Goal: Task Accomplishment & Management: Complete application form

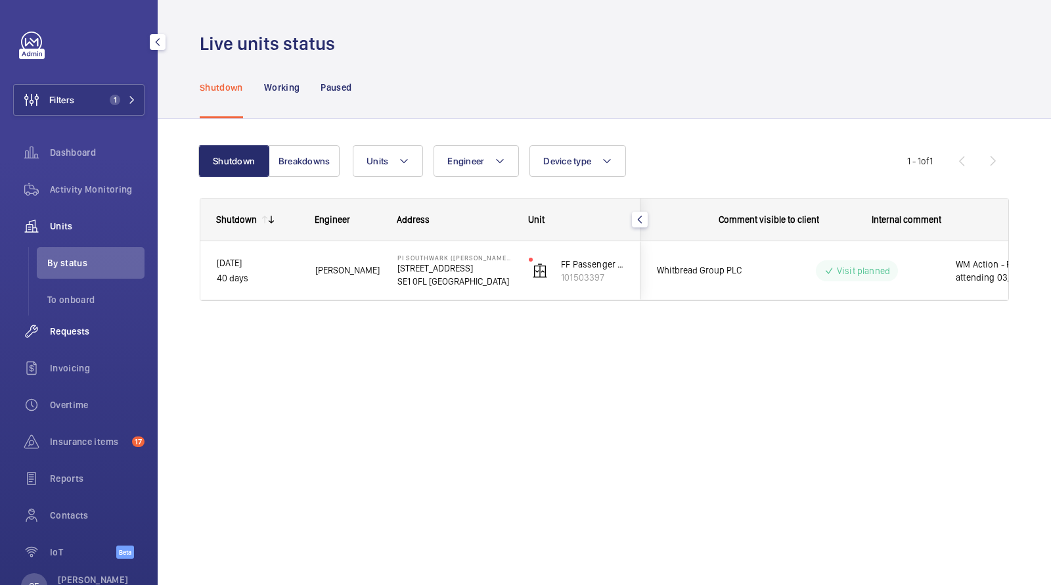
scroll to position [0, 237]
click at [77, 335] on span "Requests" at bounding box center [97, 331] width 95 height 13
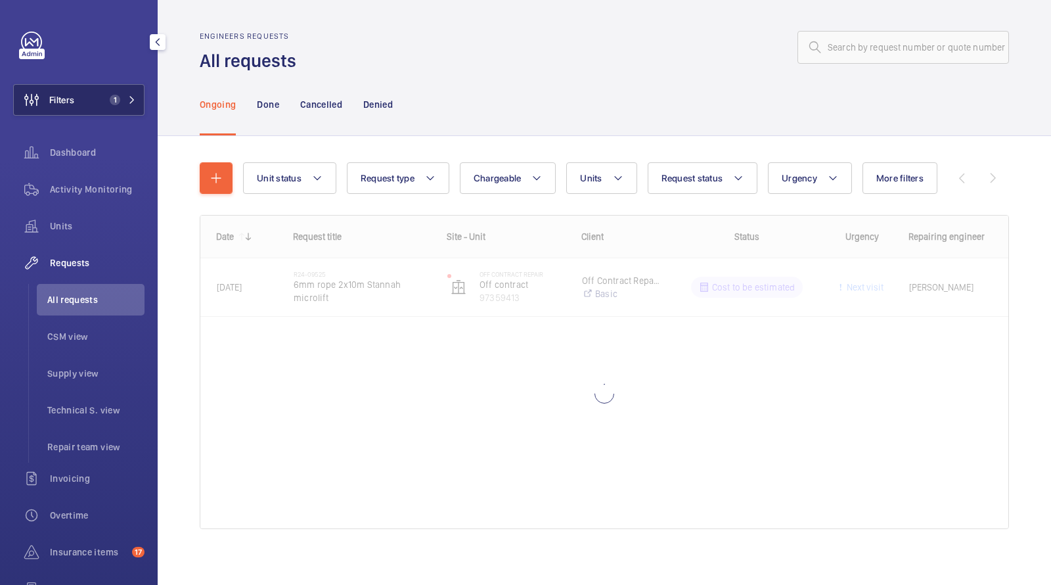
click at [110, 103] on span "1" at bounding box center [112, 100] width 16 height 11
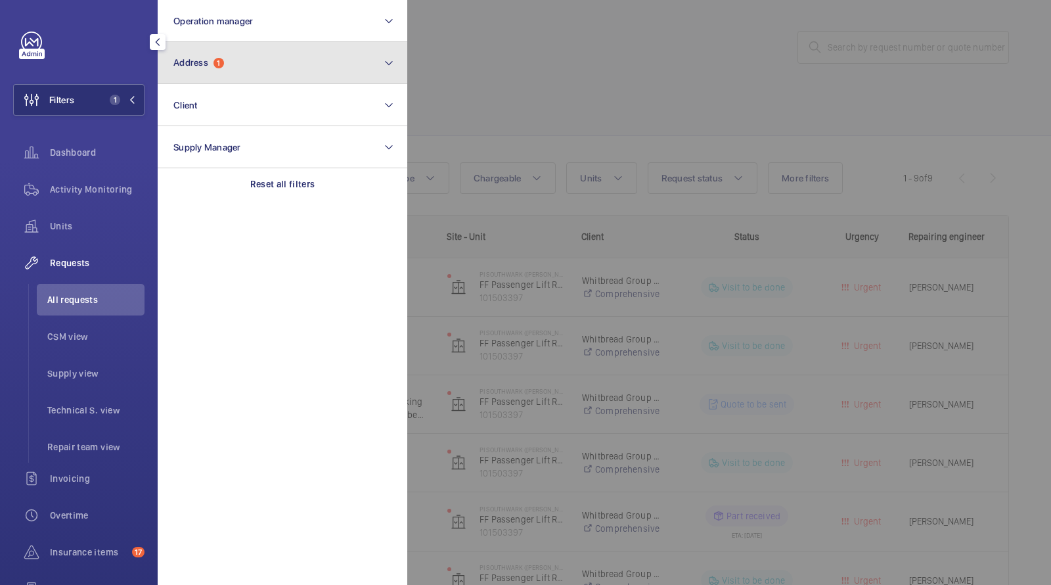
click at [217, 80] on button "Address 1" at bounding box center [283, 63] width 250 height 42
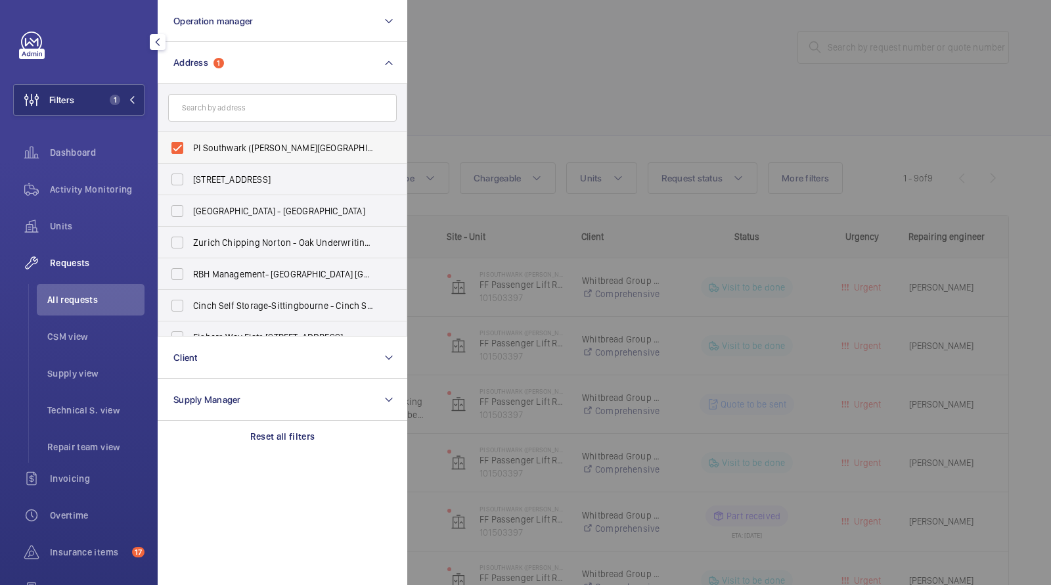
click at [231, 138] on label "PI Southwark ([PERSON_NAME][GEOGRAPHIC_DATA]) - [STREET_ADDRESS]" at bounding box center [272, 148] width 229 height 32
click at [191, 138] on input "PI Southwark ([PERSON_NAME][GEOGRAPHIC_DATA]) - [STREET_ADDRESS]" at bounding box center [177, 148] width 26 height 26
checkbox input "false"
click at [588, 72] on div at bounding box center [932, 292] width 1051 height 585
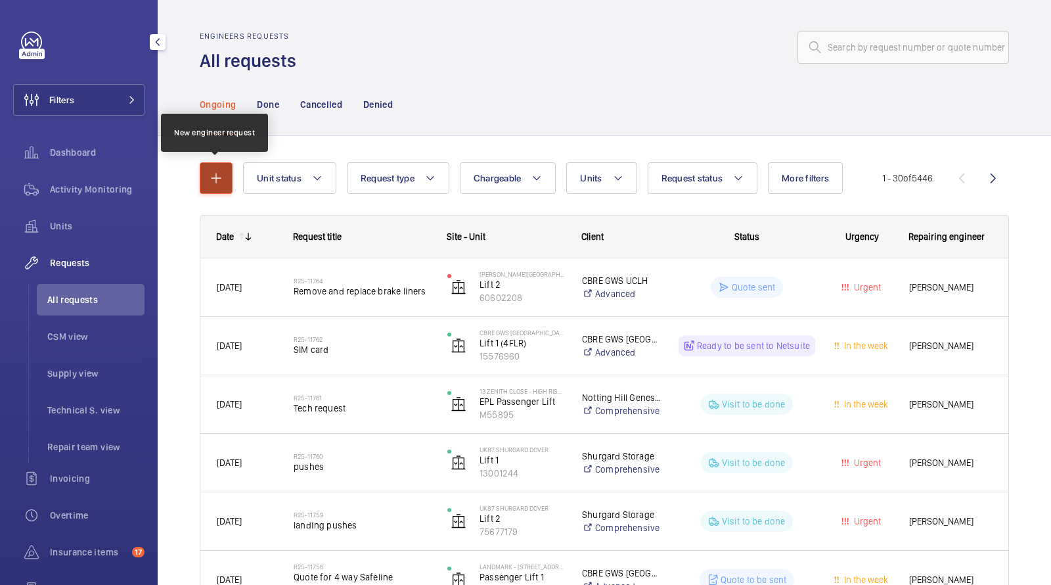
click at [211, 180] on mat-icon "button" at bounding box center [216, 178] width 16 height 16
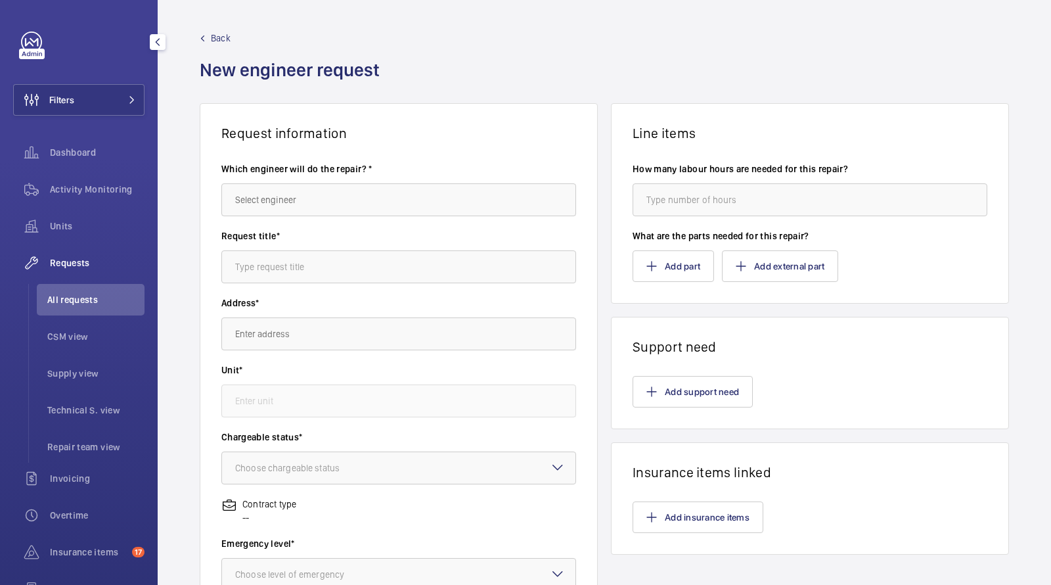
click at [321, 183] on wm-front-autocomplete-dropdown-select "Which engineer will do the repair? *" at bounding box center [398, 189] width 355 height 54
click at [312, 192] on input "text" at bounding box center [398, 199] width 355 height 33
click at [287, 244] on mat-option "[PERSON_NAME]" at bounding box center [399, 239] width 354 height 32
type input "[PERSON_NAME]"
click at [287, 264] on input "text" at bounding box center [398, 266] width 355 height 33
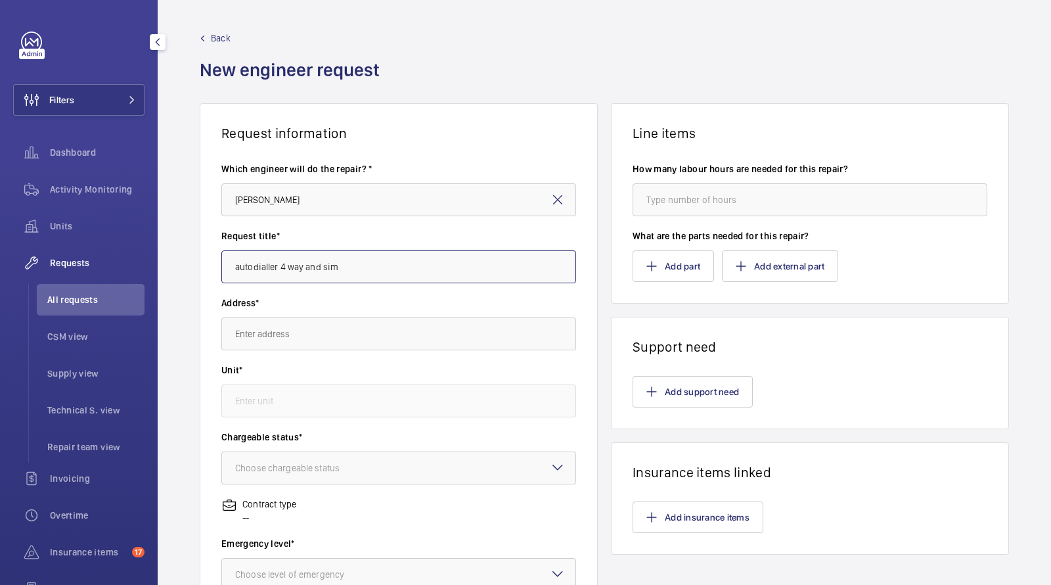
type input "autodialler 4 way and sim"
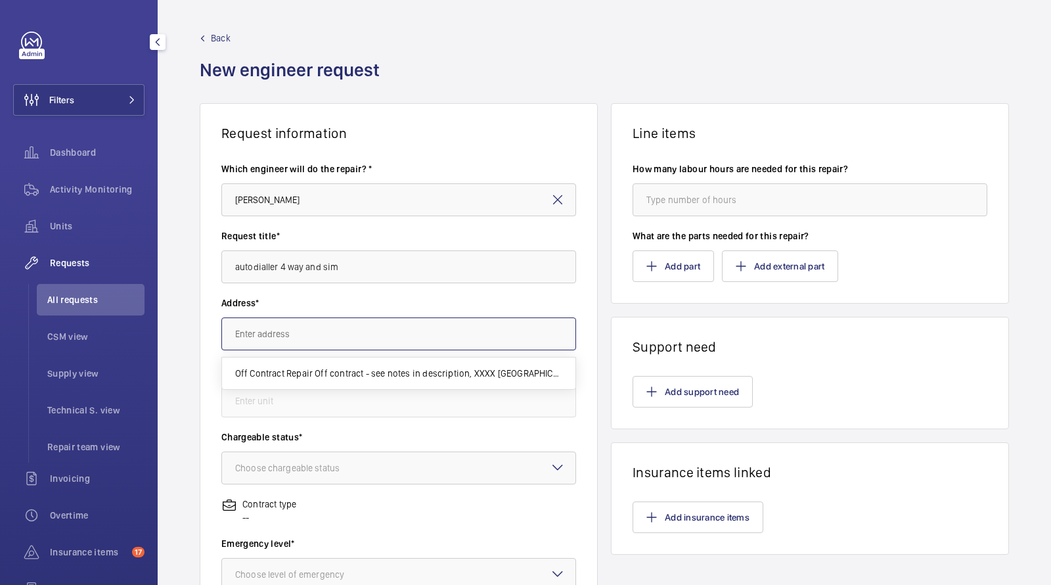
click at [286, 346] on input "text" at bounding box center [398, 333] width 355 height 33
paste input "Landmark [GEOGRAPHIC_DATA]"
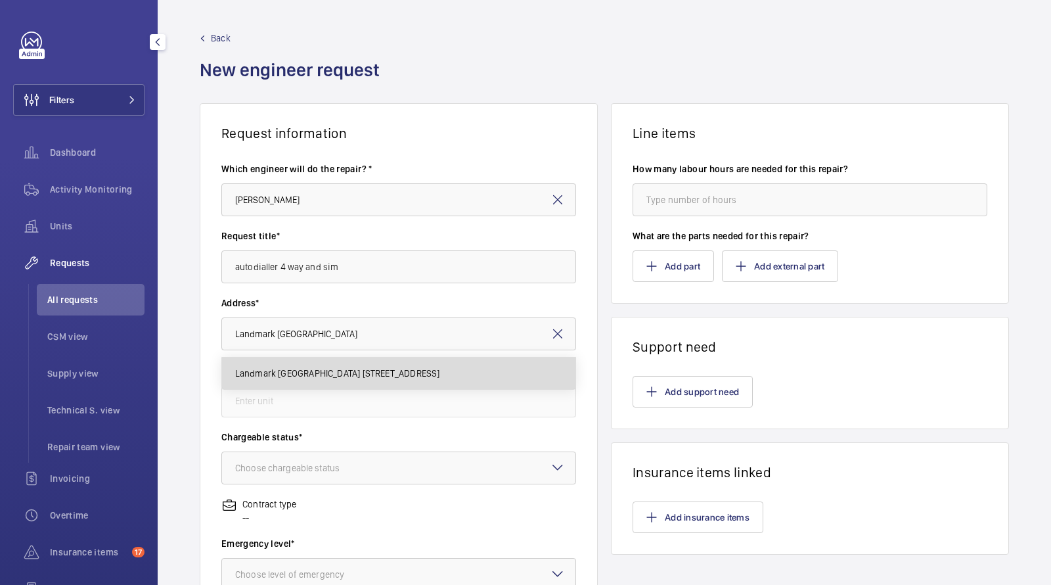
click at [308, 367] on span "Landmark [GEOGRAPHIC_DATA] [STREET_ADDRESS]" at bounding box center [337, 373] width 205 height 13
type input "Landmark [GEOGRAPHIC_DATA] [STREET_ADDRESS]"
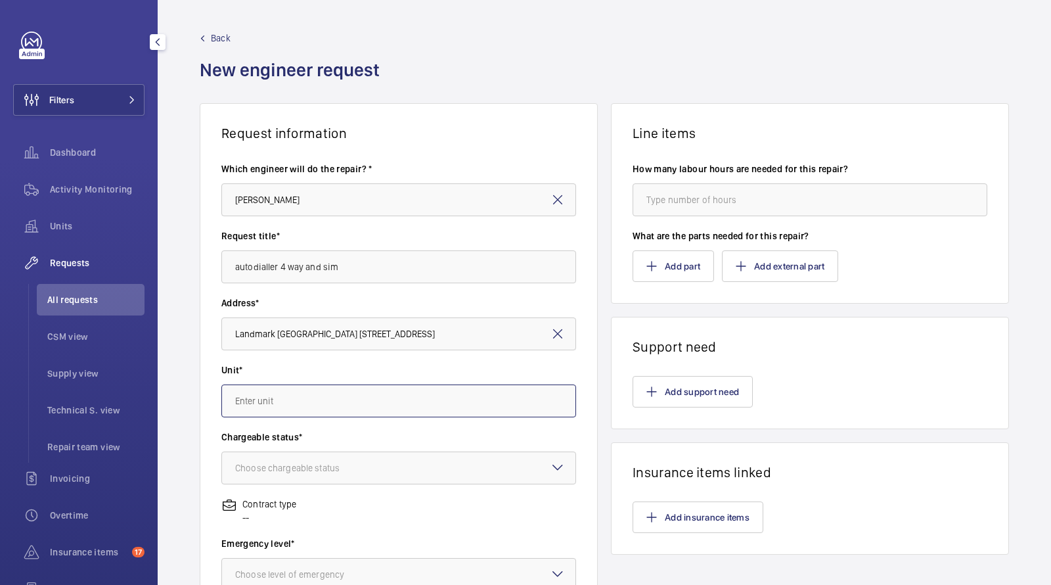
click at [288, 396] on input "text" at bounding box center [398, 400] width 355 height 33
click at [292, 440] on span "90170008 - Landmark lift L16 serves 11-12" at bounding box center [318, 440] width 167 height 13
type input "90170008 - Landmark lift L16 serves 11-12"
click at [281, 473] on div "Choose chargeable status" at bounding box center [303, 467] width 137 height 13
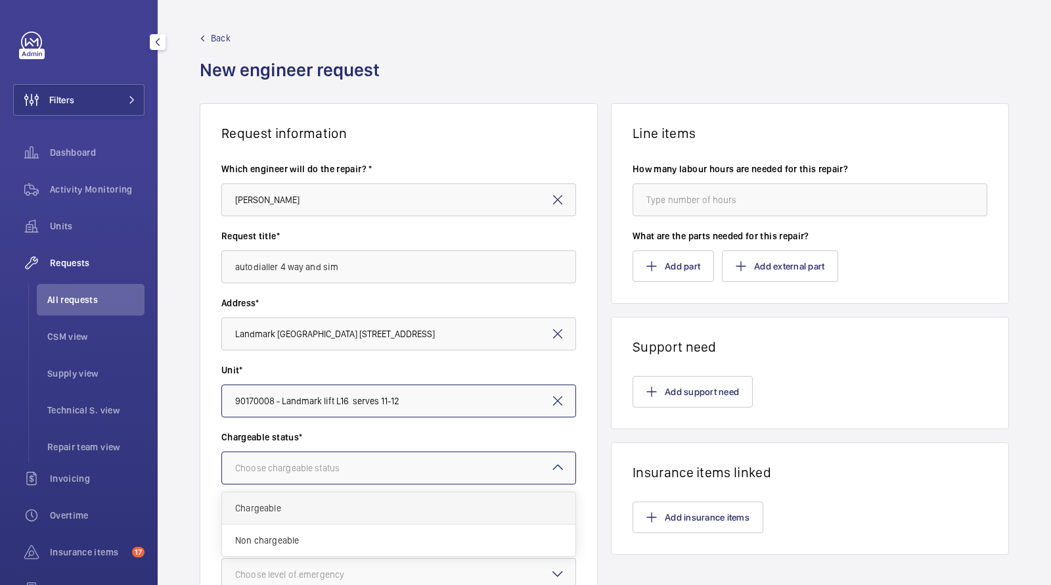
click at [279, 498] on div "Chargeable" at bounding box center [399, 508] width 354 height 32
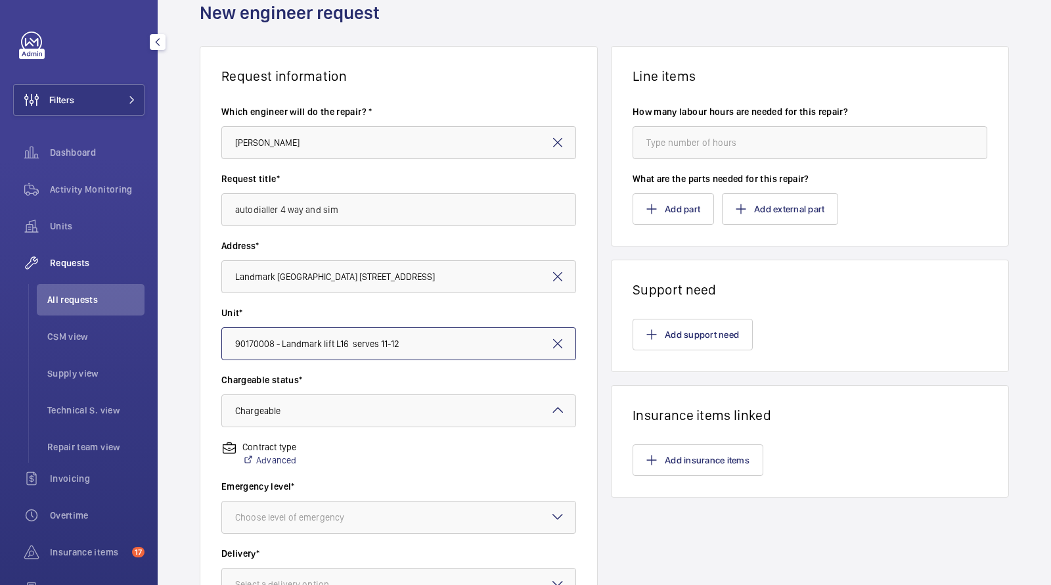
scroll to position [145, 0]
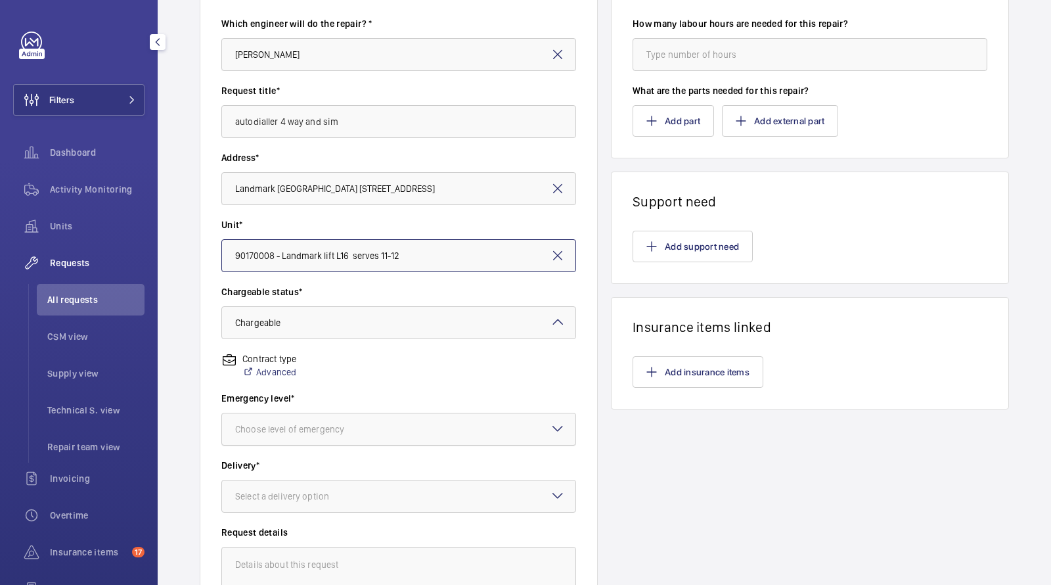
click at [290, 428] on div "Choose level of emergency" at bounding box center [306, 429] width 142 height 13
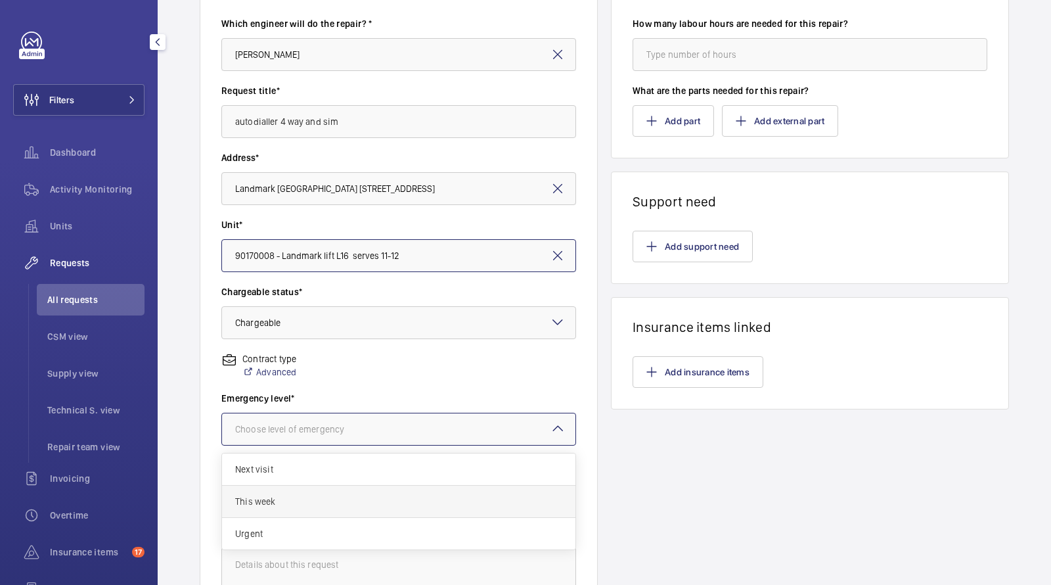
click at [275, 497] on span "This week" at bounding box center [398, 501] width 327 height 13
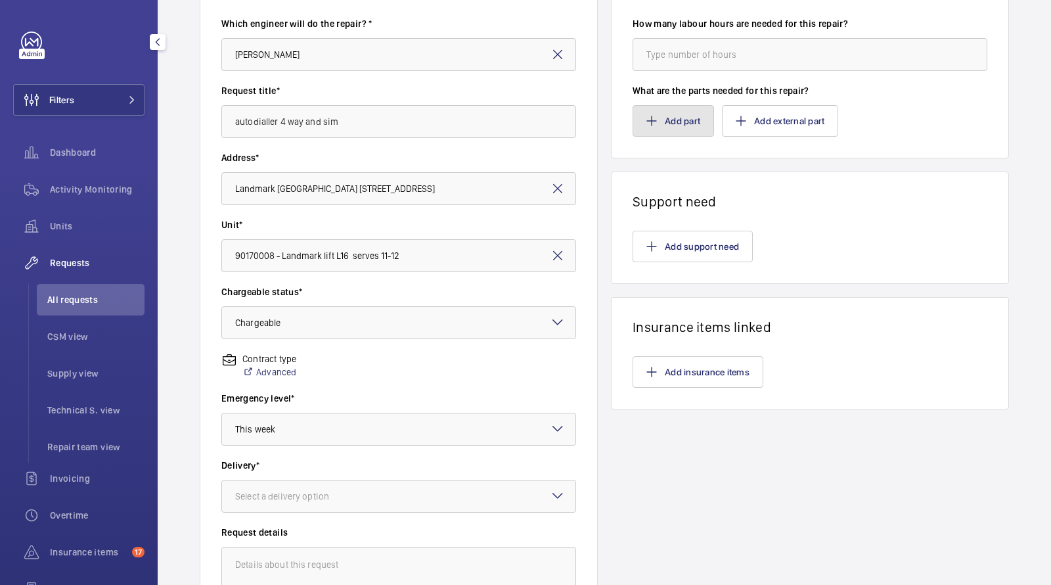
click at [680, 132] on button "Add part" at bounding box center [673, 121] width 81 height 32
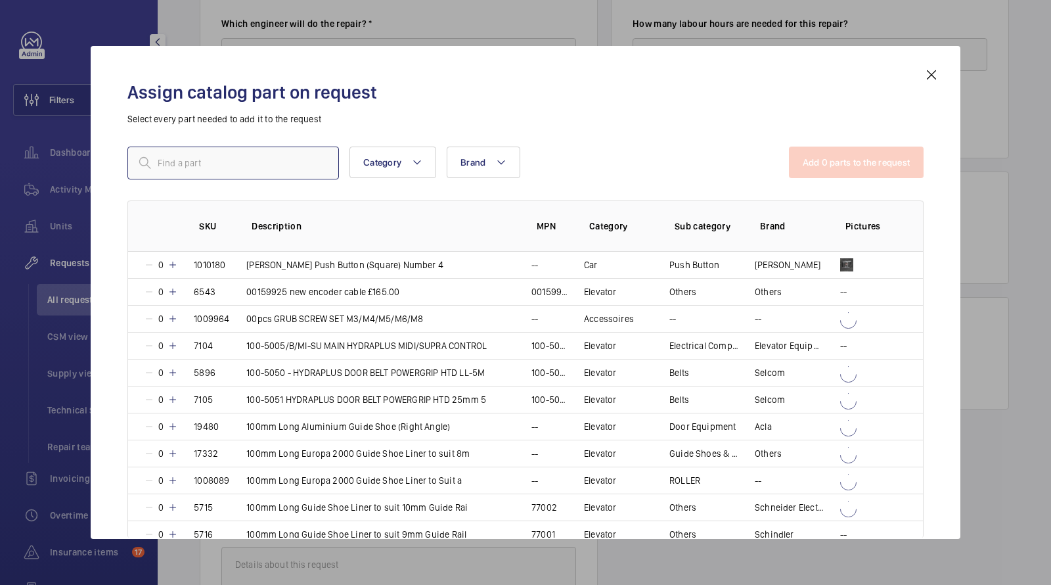
click at [287, 169] on input "text" at bounding box center [233, 163] width 212 height 33
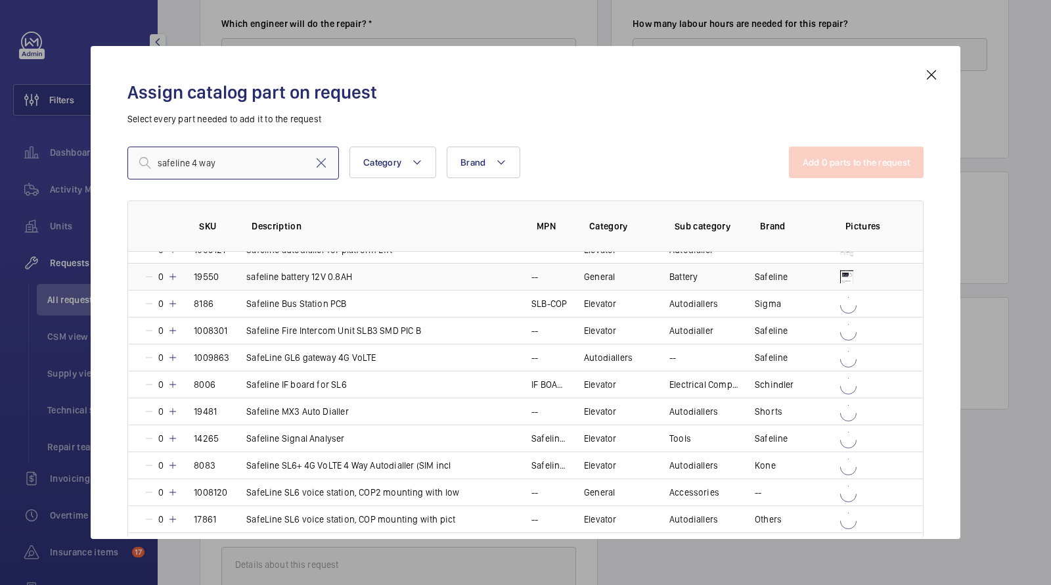
scroll to position [421, 0]
type input "safeline 4 way"
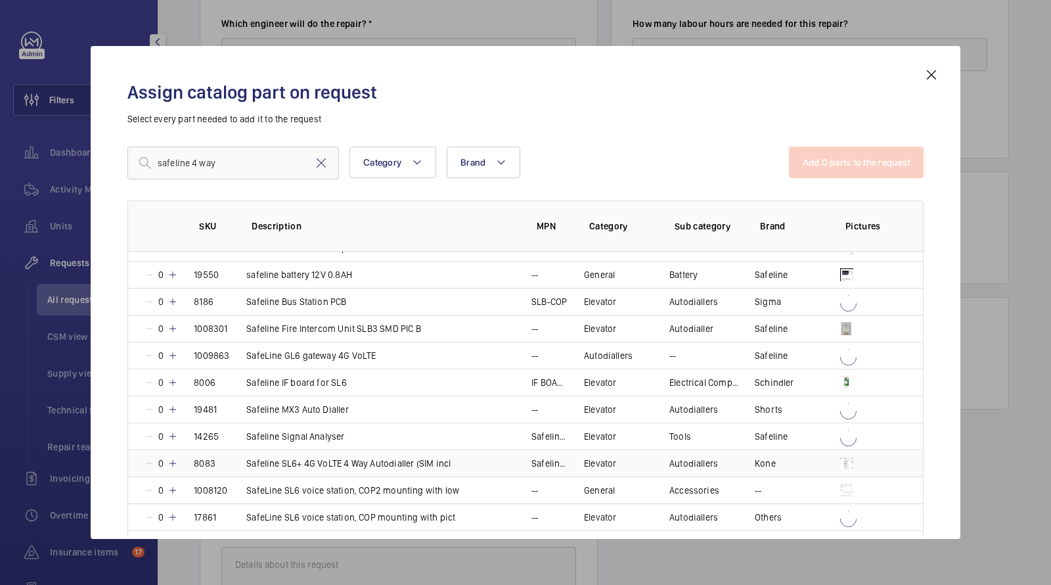
click at [342, 457] on p "Safeline SL6+ 4G VoLTE 4 Way Autodialler (SIM incl" at bounding box center [348, 463] width 204 height 13
click at [821, 166] on button "Add 1 parts to the request" at bounding box center [857, 163] width 133 height 32
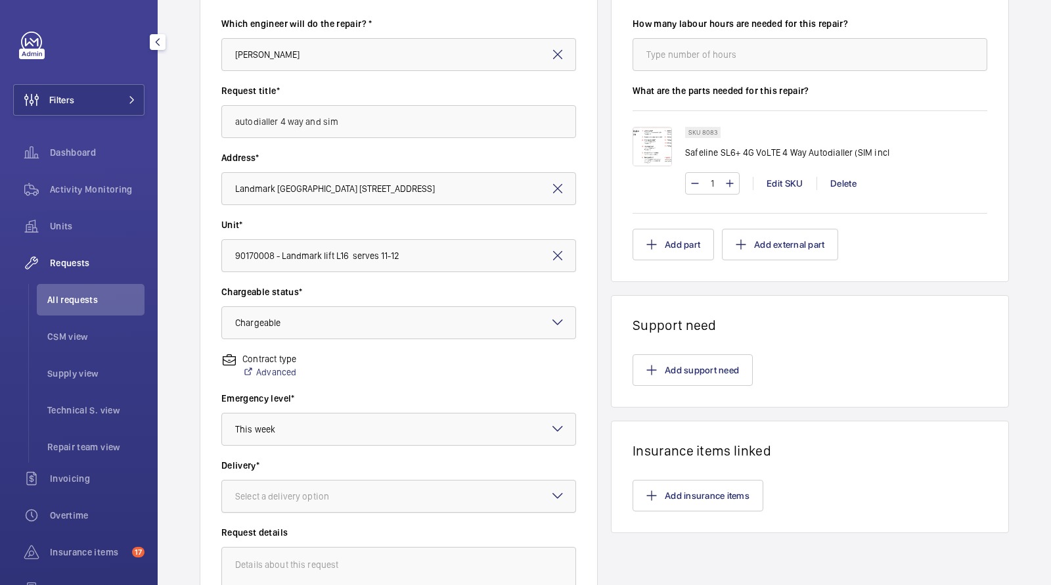
scroll to position [310, 0]
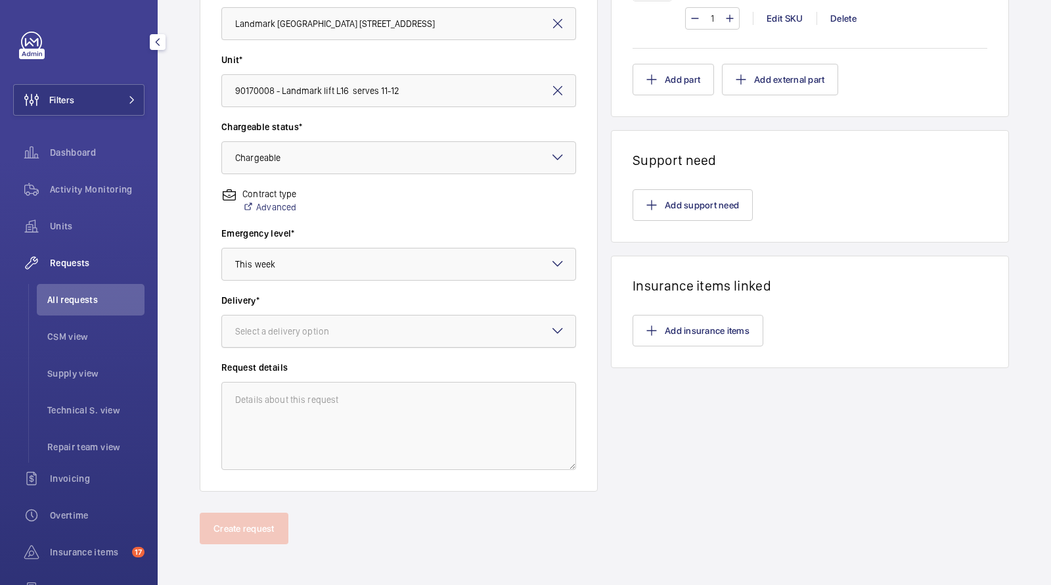
click at [304, 335] on div "Select a delivery option" at bounding box center [298, 331] width 127 height 13
click at [277, 430] on span "London office" at bounding box center [398, 435] width 327 height 13
click at [244, 528] on button "Create request" at bounding box center [244, 529] width 89 height 32
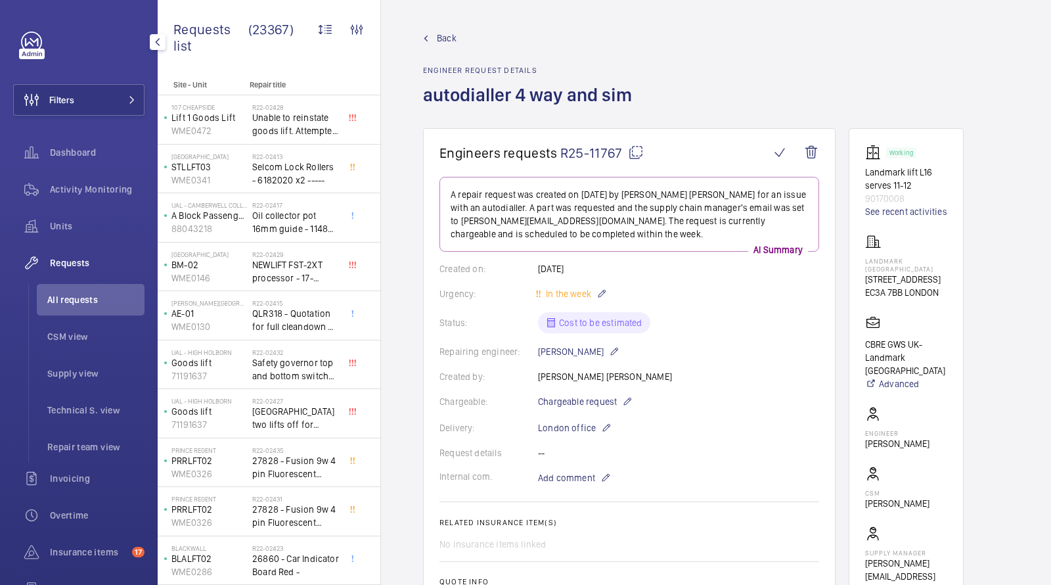
scroll to position [631, 0]
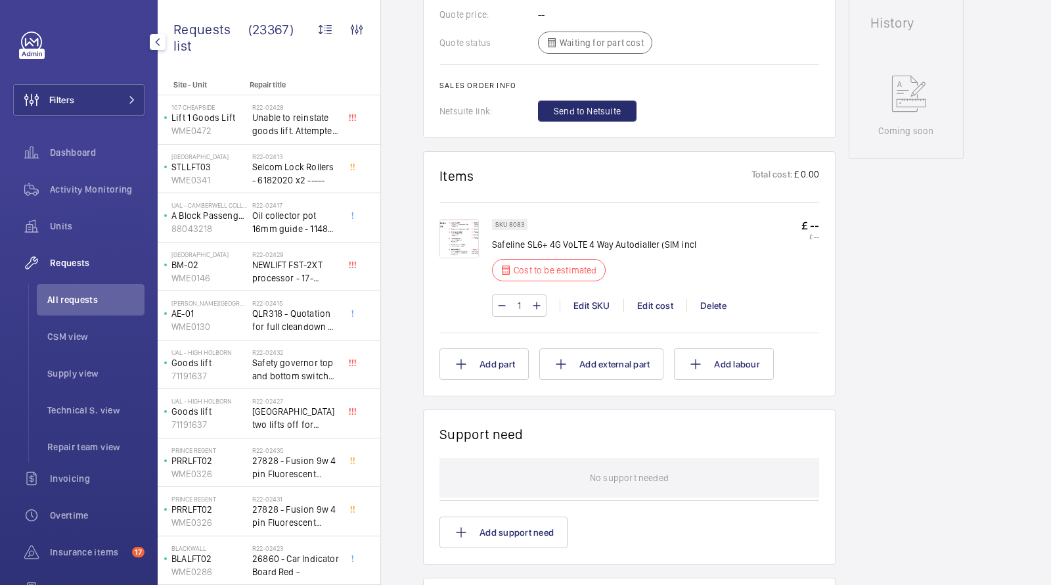
click at [74, 293] on span "All requests" at bounding box center [95, 299] width 97 height 13
click at [74, 300] on span "All requests" at bounding box center [95, 299] width 97 height 13
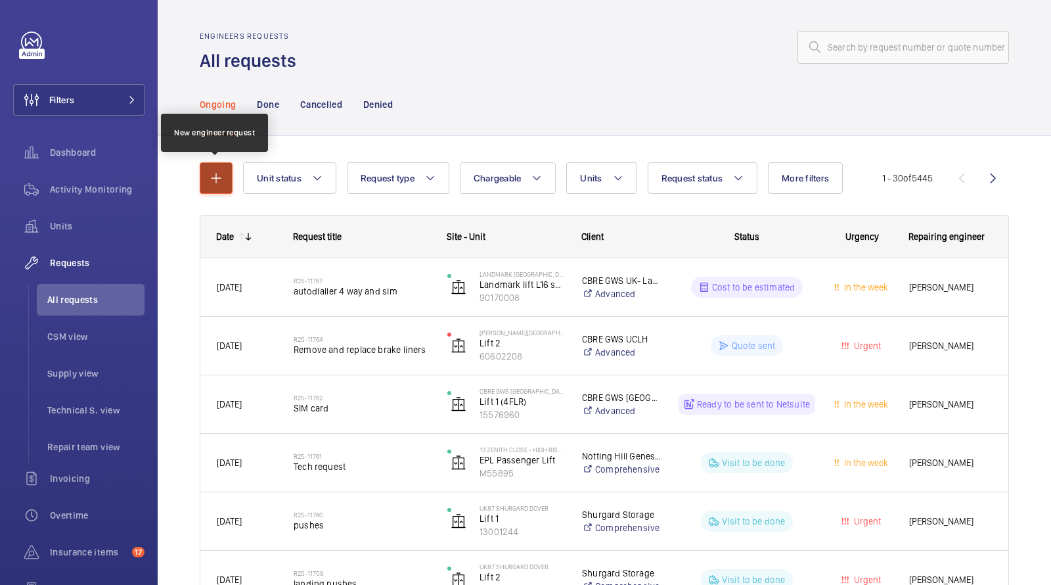
click at [214, 173] on mat-icon "button" at bounding box center [216, 178] width 16 height 16
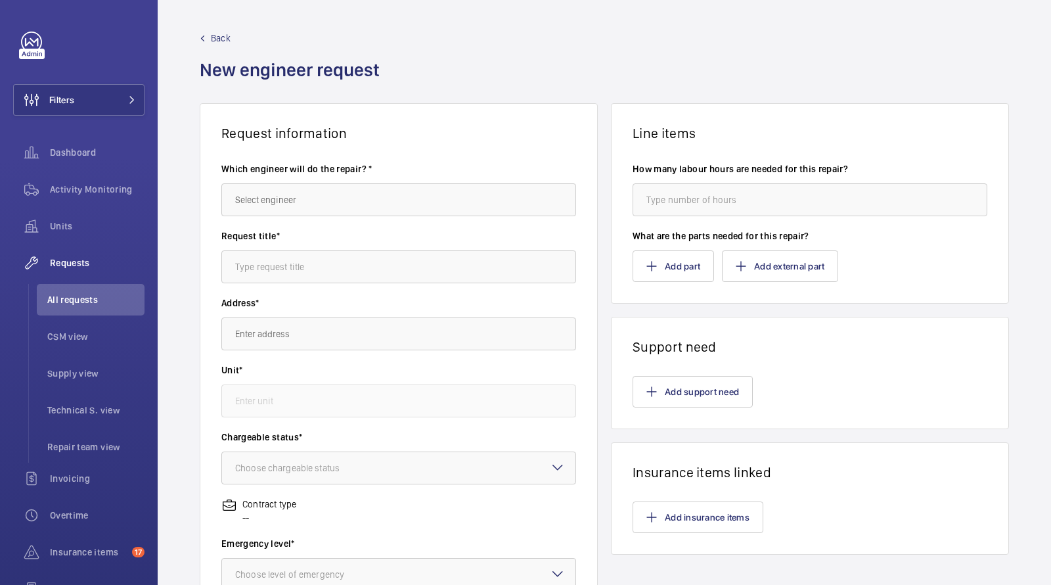
click at [361, 223] on div "Which engineer will do the repair? *" at bounding box center [398, 195] width 355 height 67
click at [352, 212] on input "text" at bounding box center [398, 199] width 355 height 33
click at [306, 238] on mat-option "[PERSON_NAME]" at bounding box center [399, 239] width 354 height 32
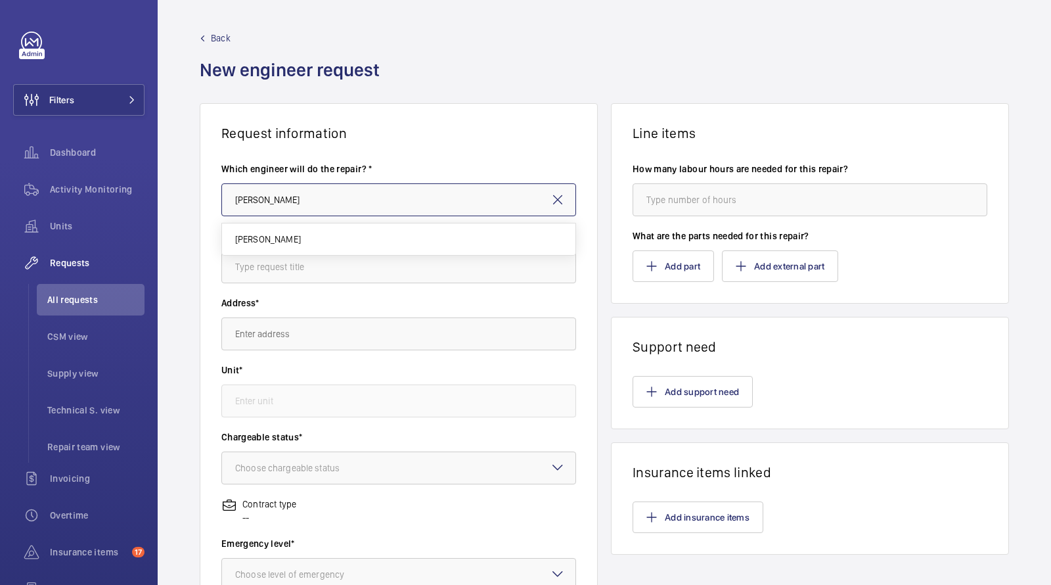
type input "[PERSON_NAME]"
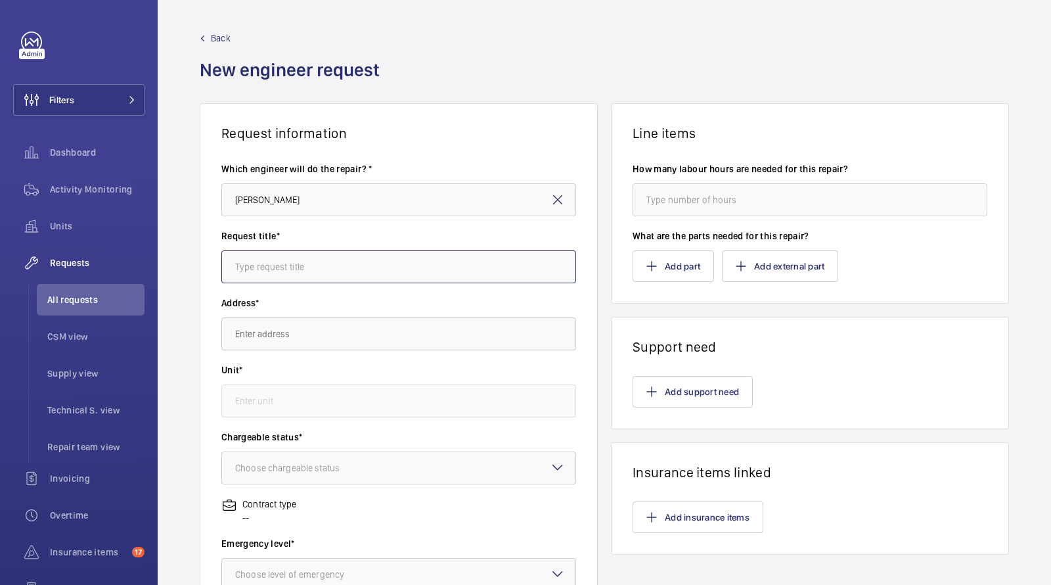
click at [294, 260] on input "text" at bounding box center [398, 266] width 355 height 33
type input "4 way autodialler and sim"
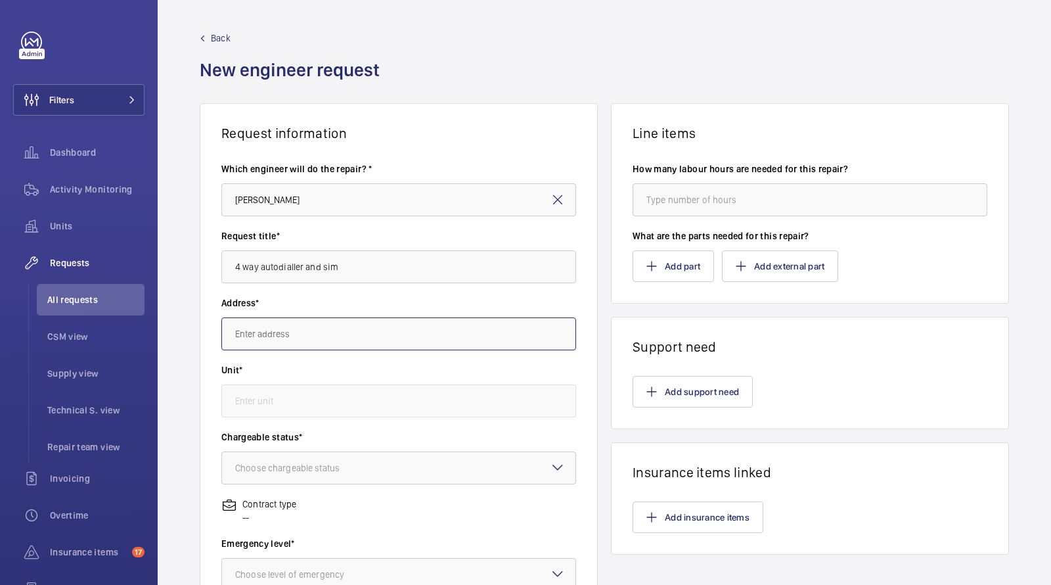
click at [267, 331] on input "text" at bounding box center [398, 333] width 355 height 33
paste input "Landmark [STREET_ADDRESS]"
click at [310, 375] on span "Landmark [STREET_ADDRESS]" at bounding box center [295, 373] width 121 height 13
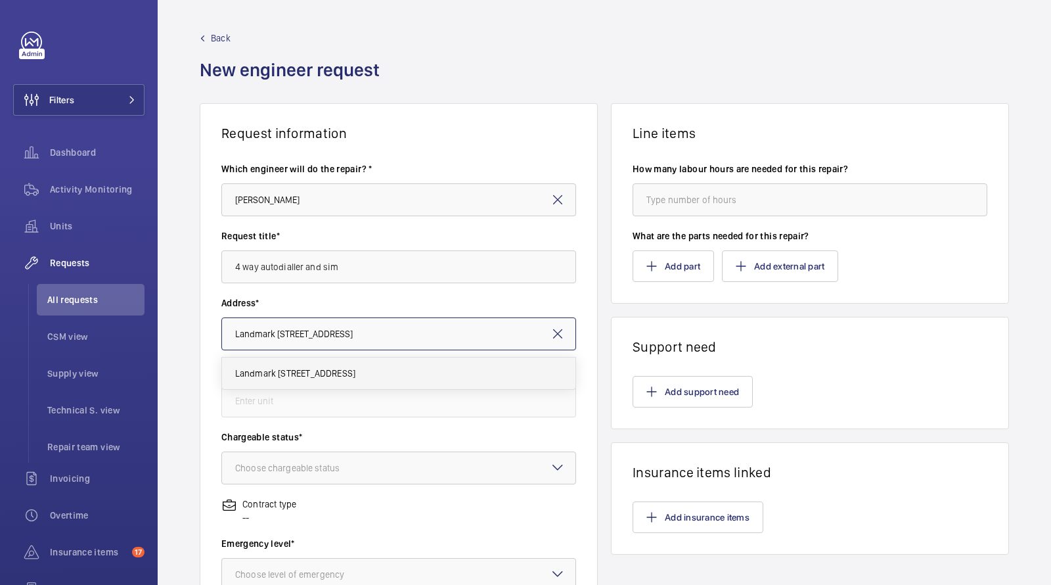
type input "Landmark [STREET_ADDRESS]"
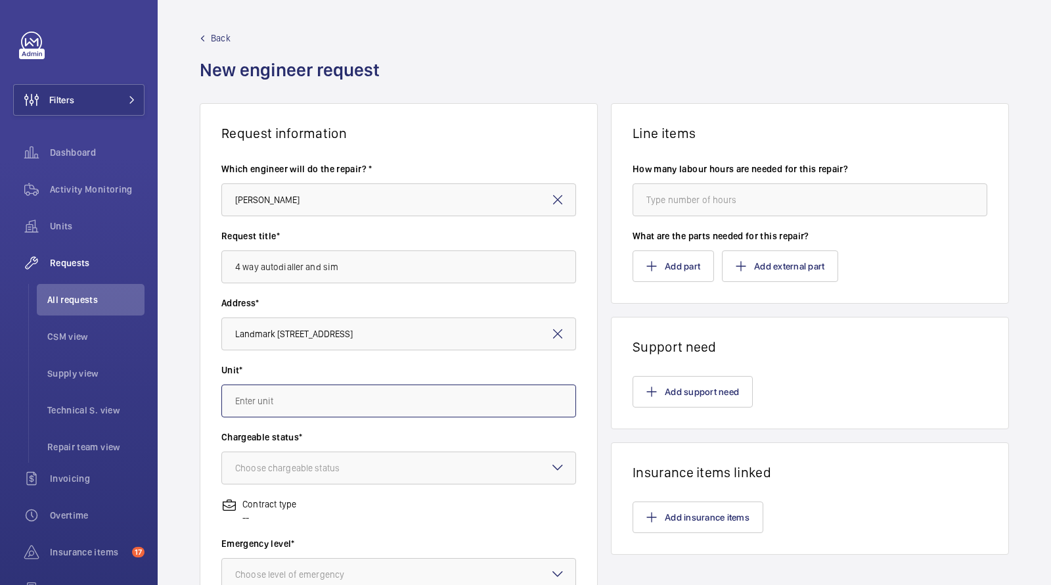
click at [298, 413] on input "text" at bounding box center [398, 400] width 355 height 33
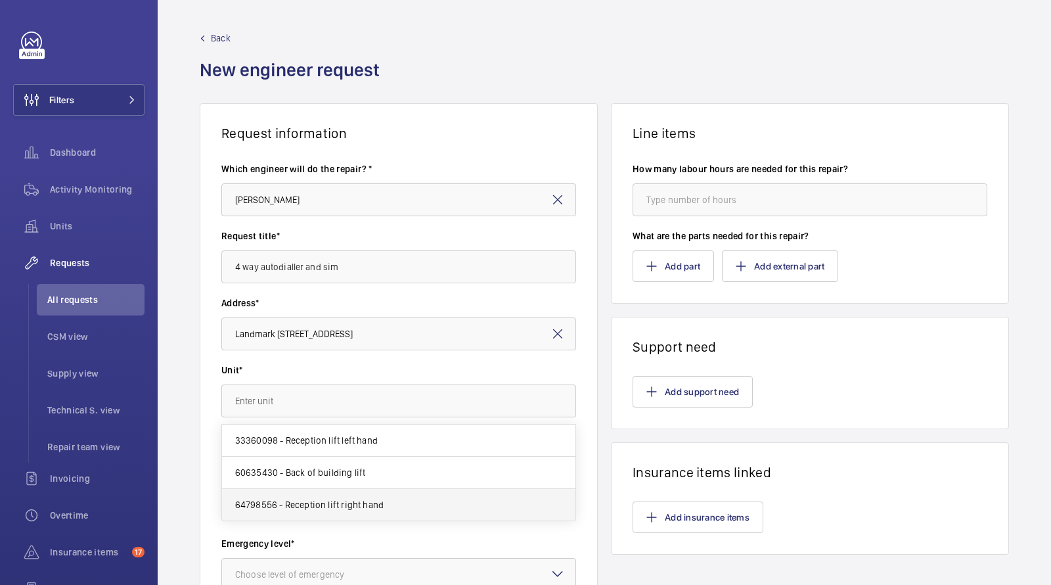
click at [335, 501] on span "64798556 - Reception lift right hand" at bounding box center [309, 504] width 149 height 13
type input "64798556 - Reception lift right hand"
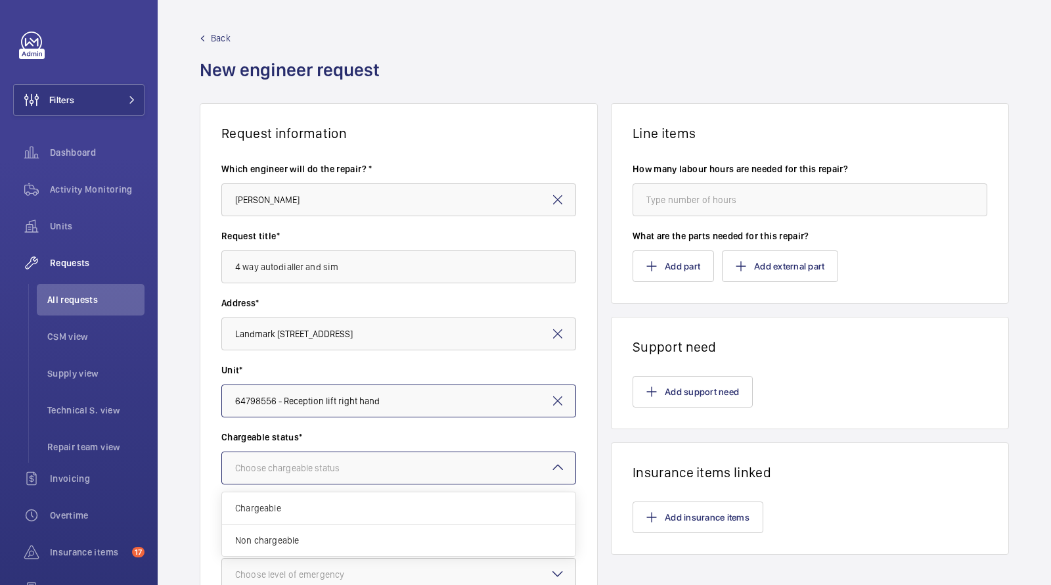
click at [316, 459] on div at bounding box center [399, 468] width 354 height 32
click at [296, 505] on span "Chargeable" at bounding box center [398, 507] width 327 height 13
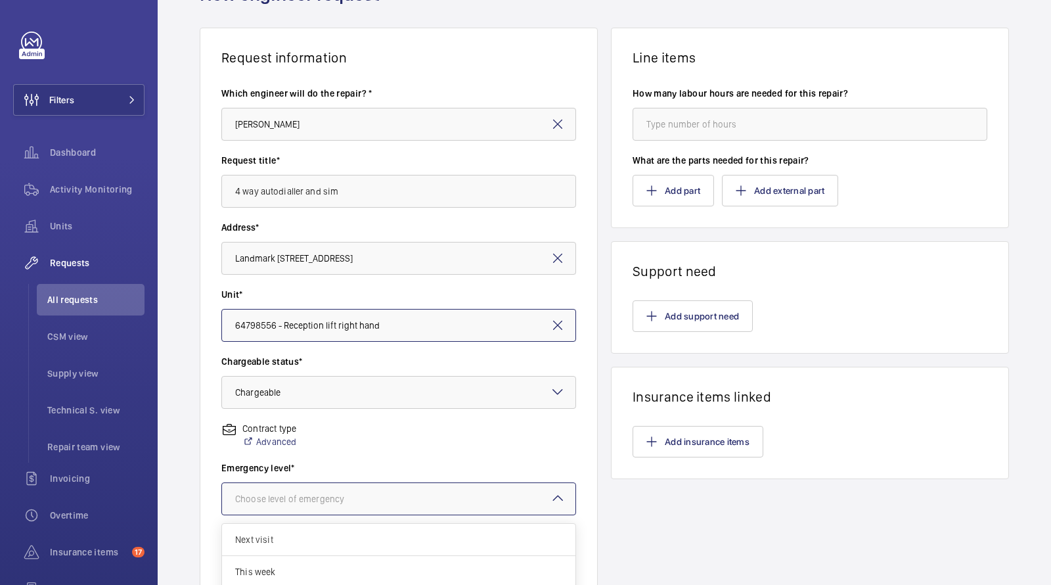
click at [299, 494] on div "Choose level of emergency" at bounding box center [306, 498] width 142 height 13
click at [283, 565] on span "This week" at bounding box center [398, 571] width 327 height 13
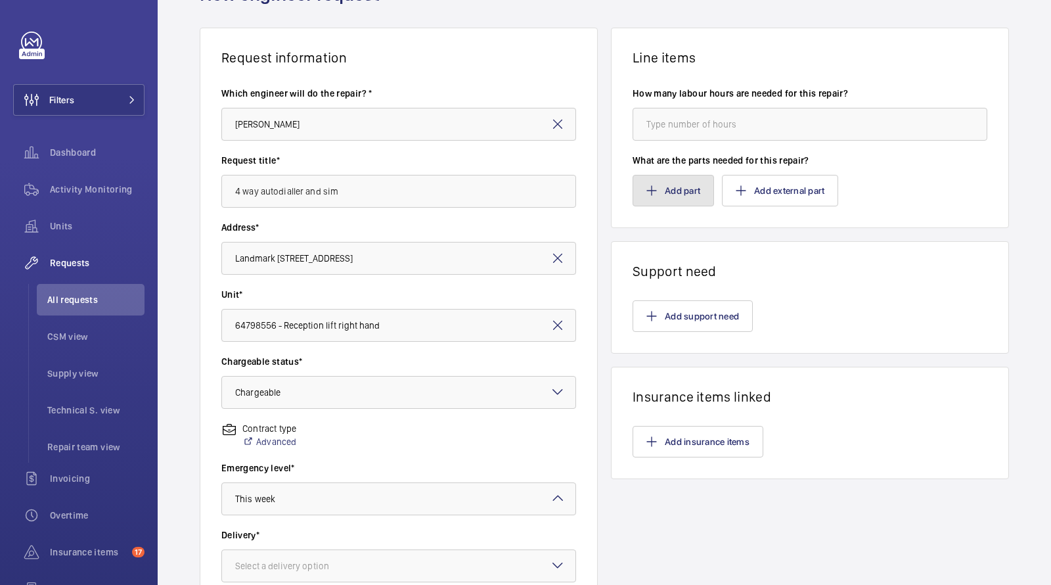
click at [665, 197] on button "Add part" at bounding box center [673, 191] width 81 height 32
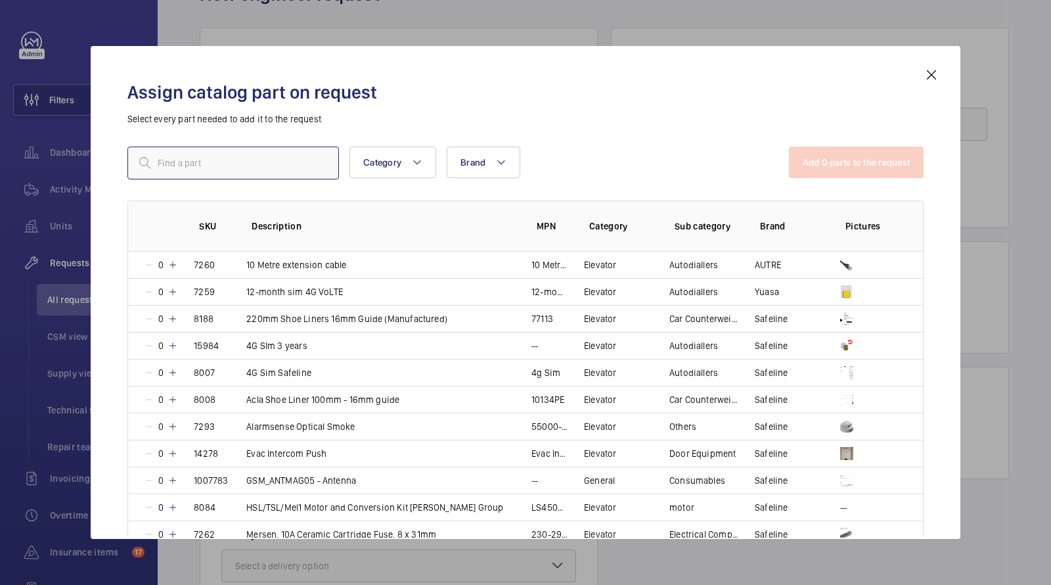
click at [291, 159] on input "text" at bounding box center [233, 163] width 212 height 33
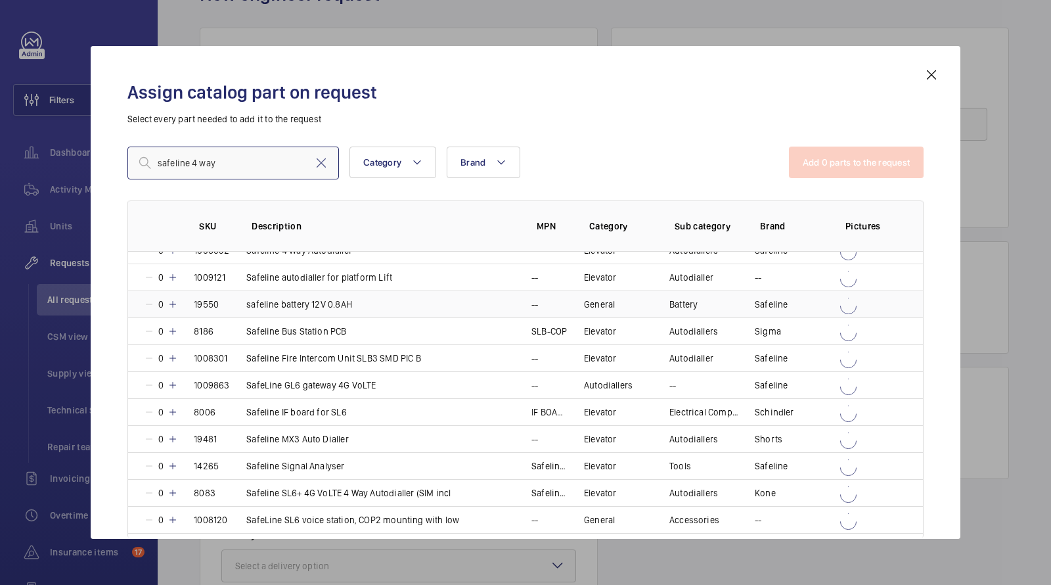
scroll to position [400, 0]
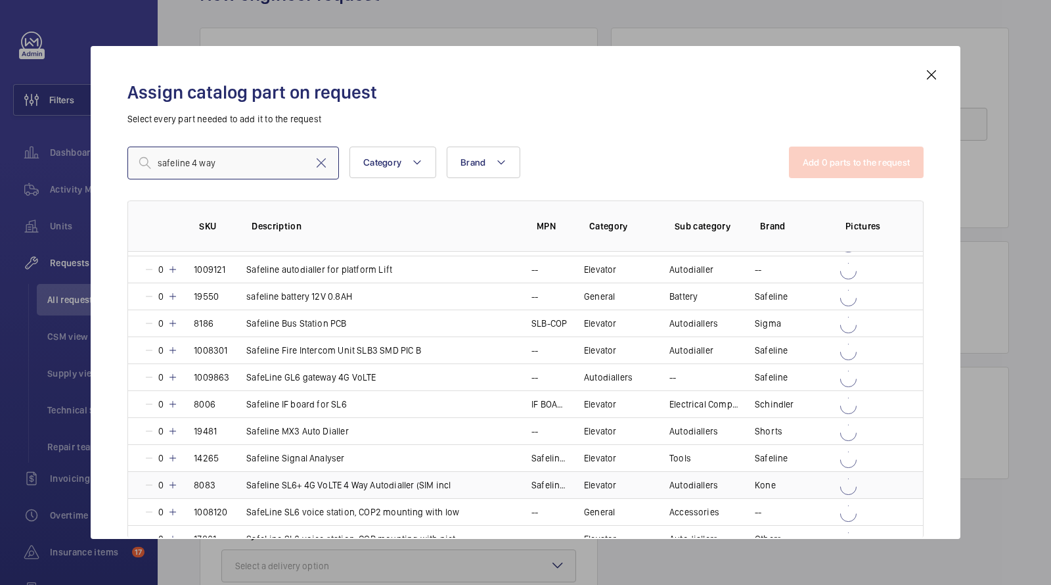
type input "safeline 4 way"
click at [392, 478] on p "Safeline SL6+ 4G VoLTE 4 Way Autodialler (SIM incl" at bounding box center [348, 484] width 204 height 13
click at [839, 170] on button "Add 1 parts to the request" at bounding box center [857, 163] width 133 height 32
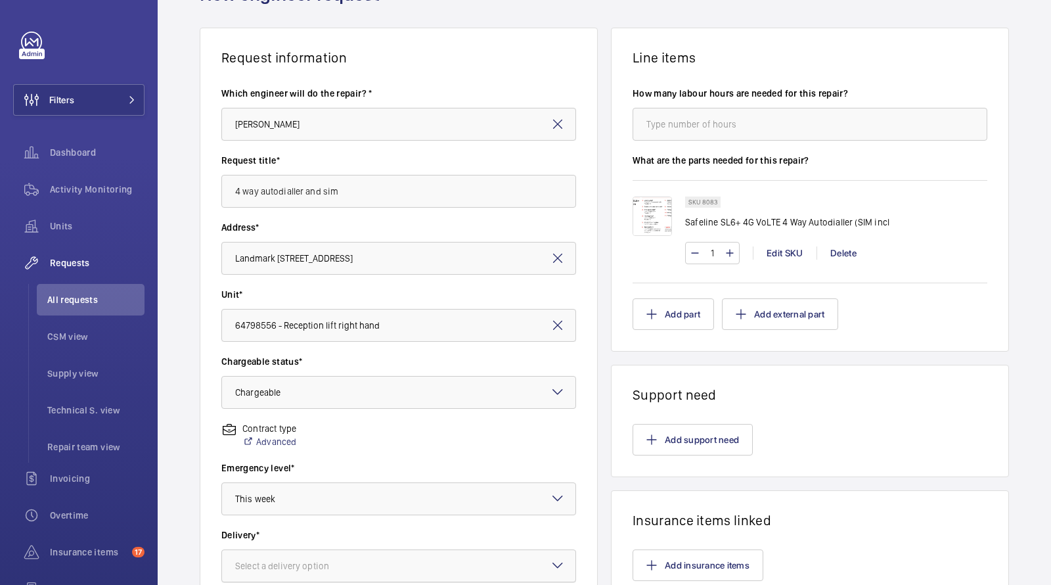
click at [298, 559] on div "Select a delivery option" at bounding box center [298, 565] width 127 height 13
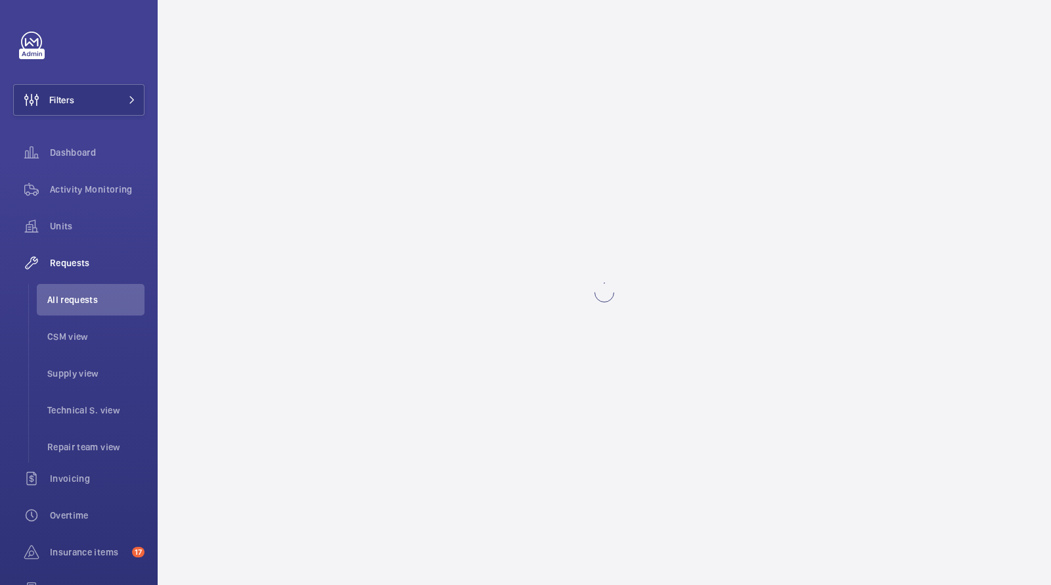
scroll to position [0, 0]
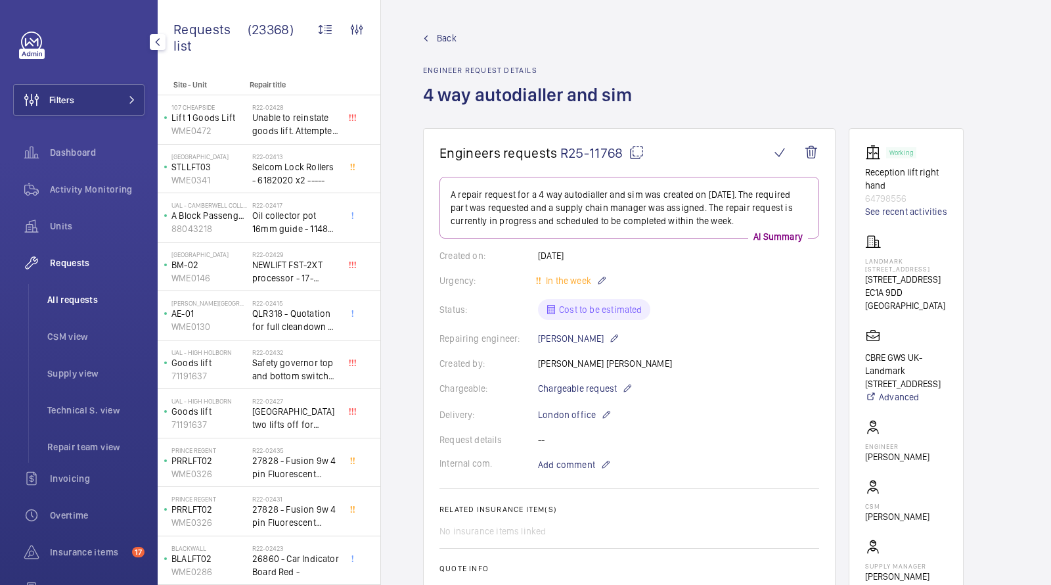
click at [80, 302] on span "All requests" at bounding box center [95, 299] width 97 height 13
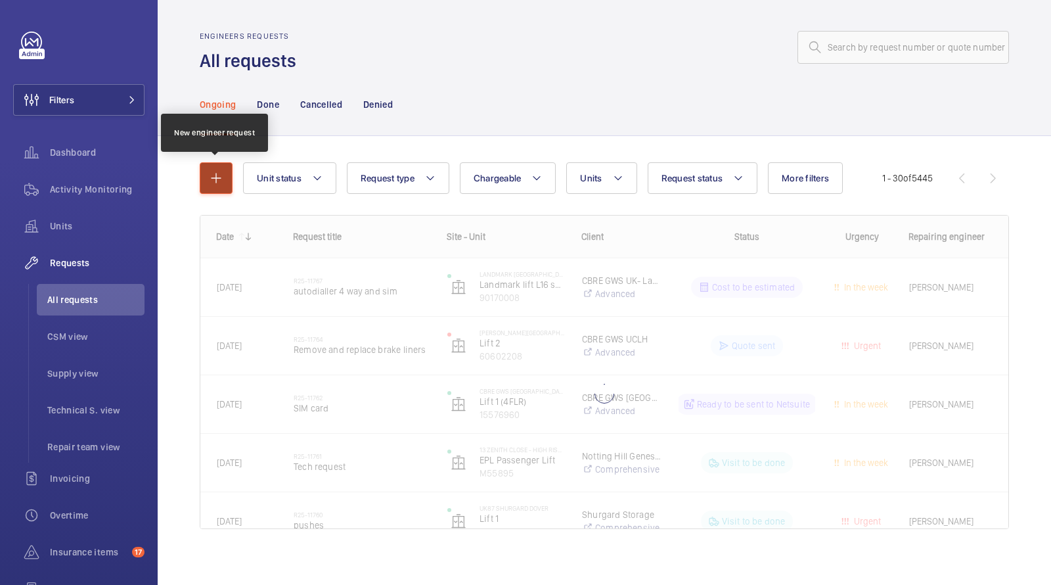
click at [213, 172] on mat-icon "button" at bounding box center [216, 178] width 16 height 16
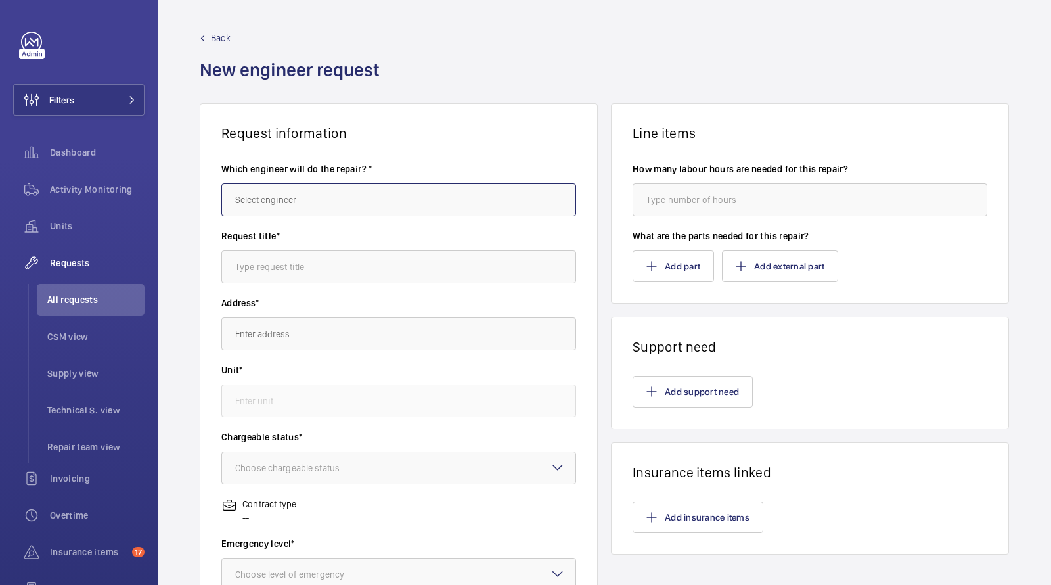
click at [308, 200] on input "text" at bounding box center [398, 199] width 355 height 33
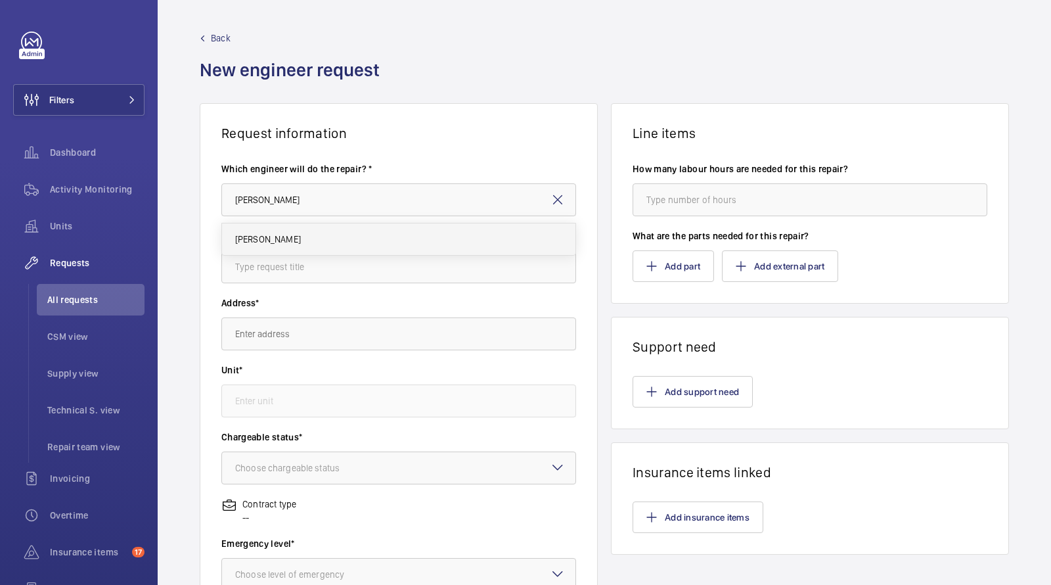
click at [291, 247] on mat-option "[PERSON_NAME]" at bounding box center [399, 239] width 354 height 32
type input "[PERSON_NAME]"
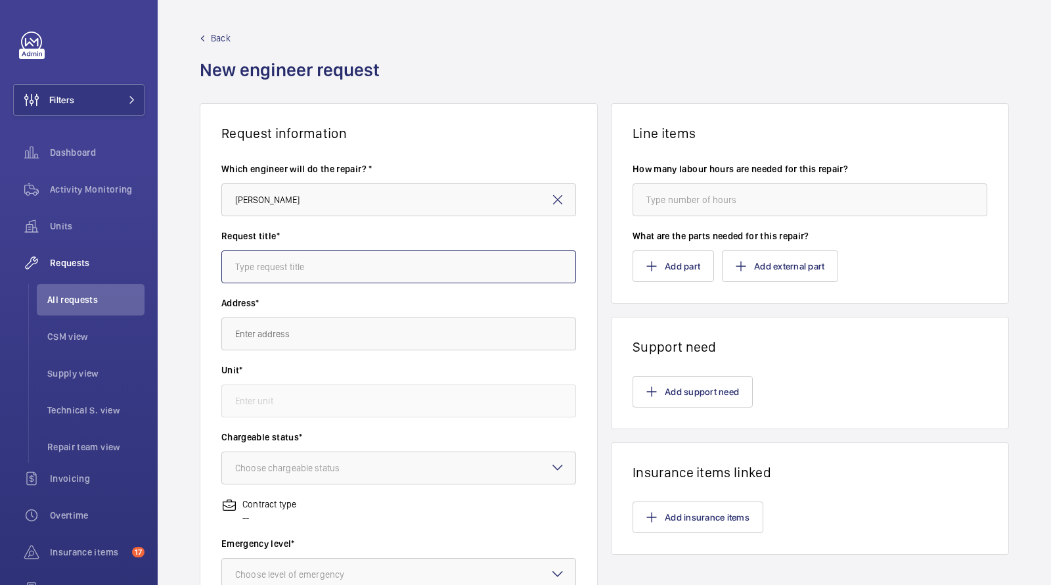
click at [289, 259] on input "text" at bounding box center [398, 266] width 355 height 33
drag, startPoint x: 320, startPoint y: 264, endPoint x: 336, endPoint y: 283, distance: 25.2
click at [321, 264] on input "4 way safeline autoduialler and sim" at bounding box center [398, 266] width 355 height 33
type input "4 way safeline autodialler and sim"
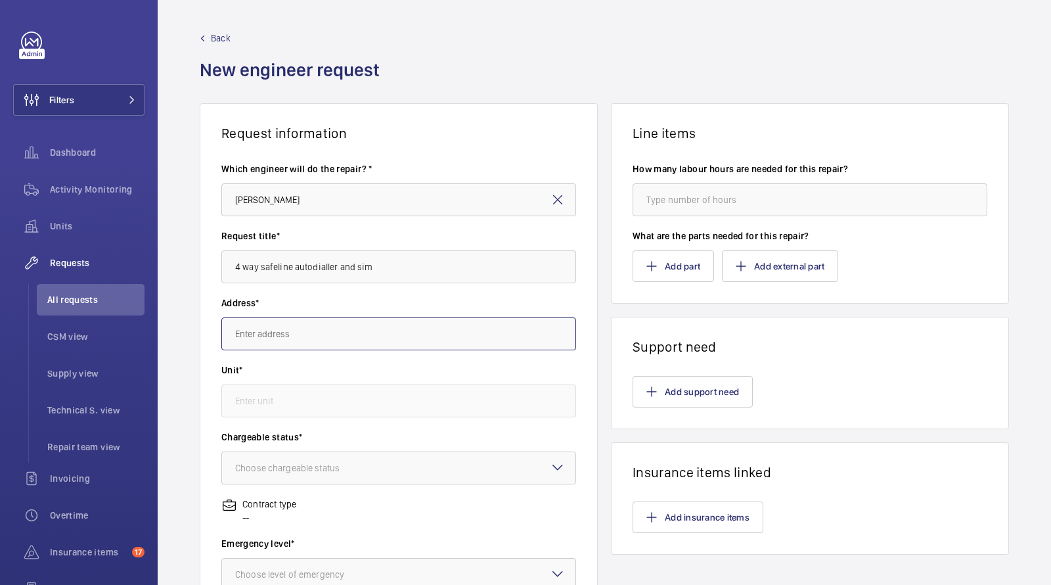
click at [308, 325] on input "text" at bounding box center [398, 333] width 355 height 33
paste input "Landmark The Space Mayfair"
click at [306, 363] on mat-option "Landmark The Space Mayfair [STREET_ADDRESS]" at bounding box center [399, 374] width 354 height 32
type input "Landmark The Space Mayfair [STREET_ADDRESS]"
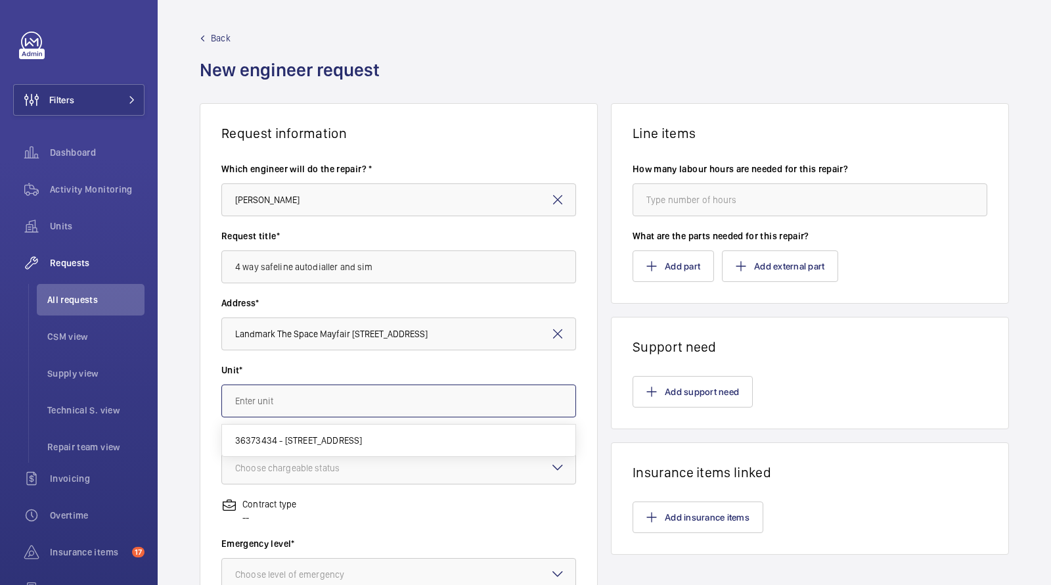
click at [300, 413] on input "text" at bounding box center [398, 400] width 355 height 33
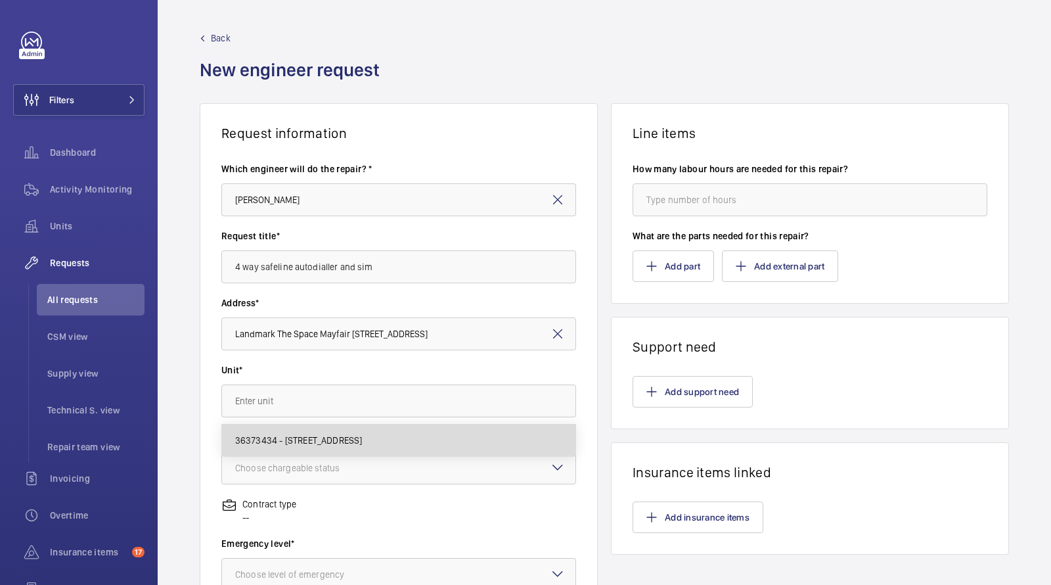
click at [296, 441] on span "36373434 - [STREET_ADDRESS]" at bounding box center [298, 440] width 127 height 13
type input "36373434 - [STREET_ADDRESS]"
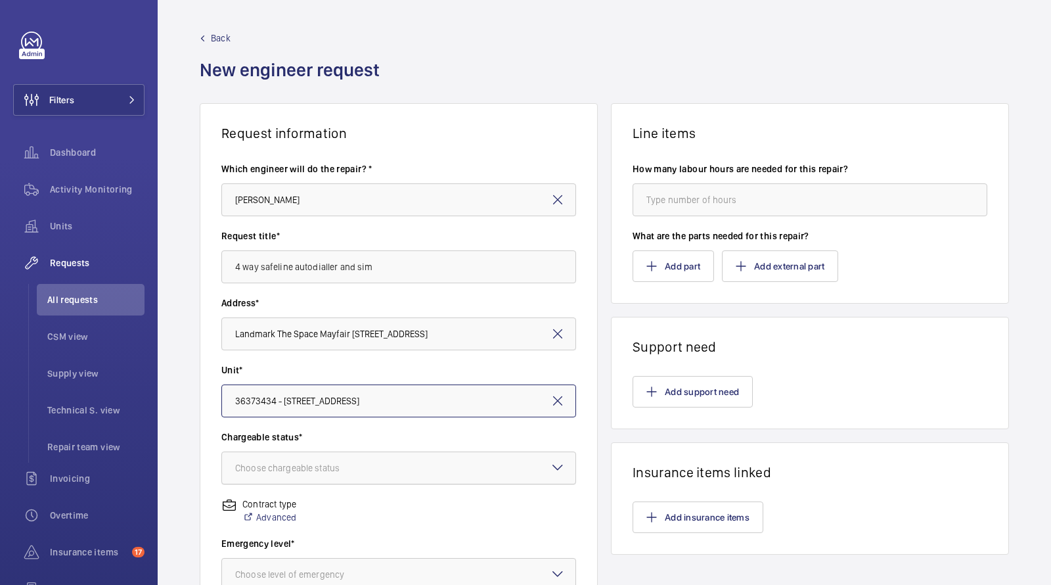
click at [294, 457] on div at bounding box center [399, 468] width 354 height 32
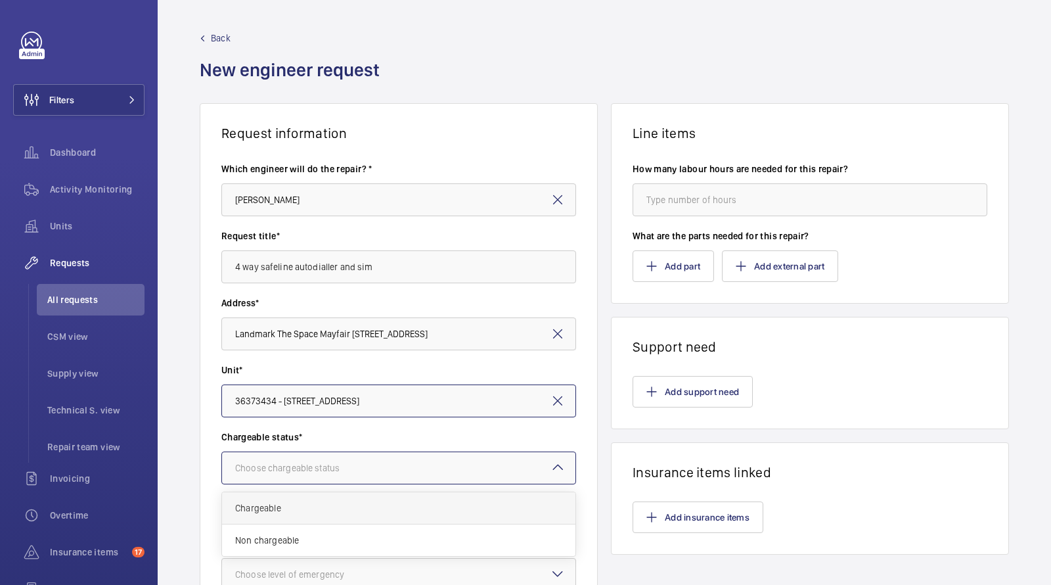
click at [292, 496] on div "Chargeable" at bounding box center [399, 508] width 354 height 32
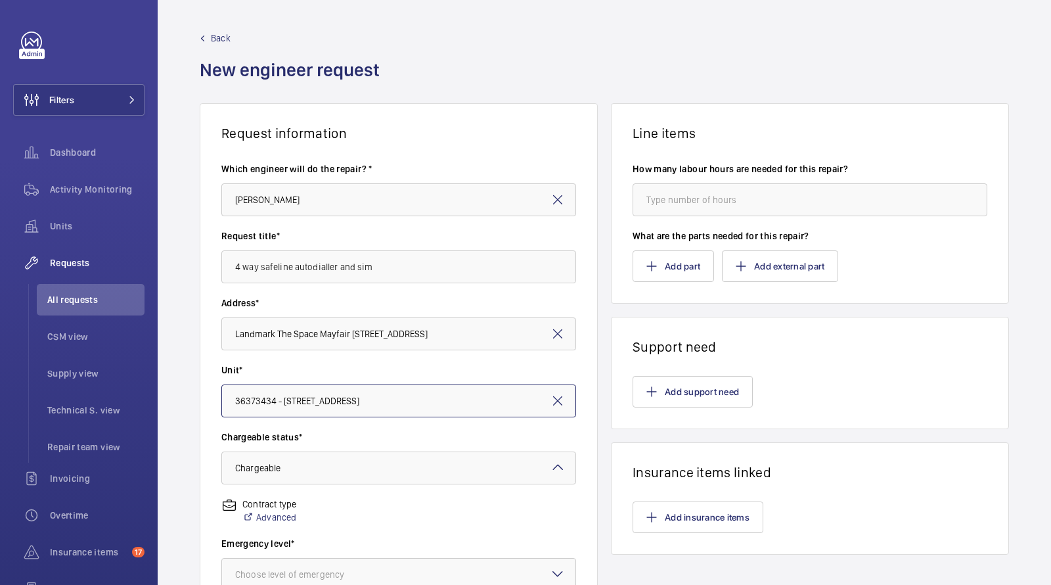
scroll to position [141, 0]
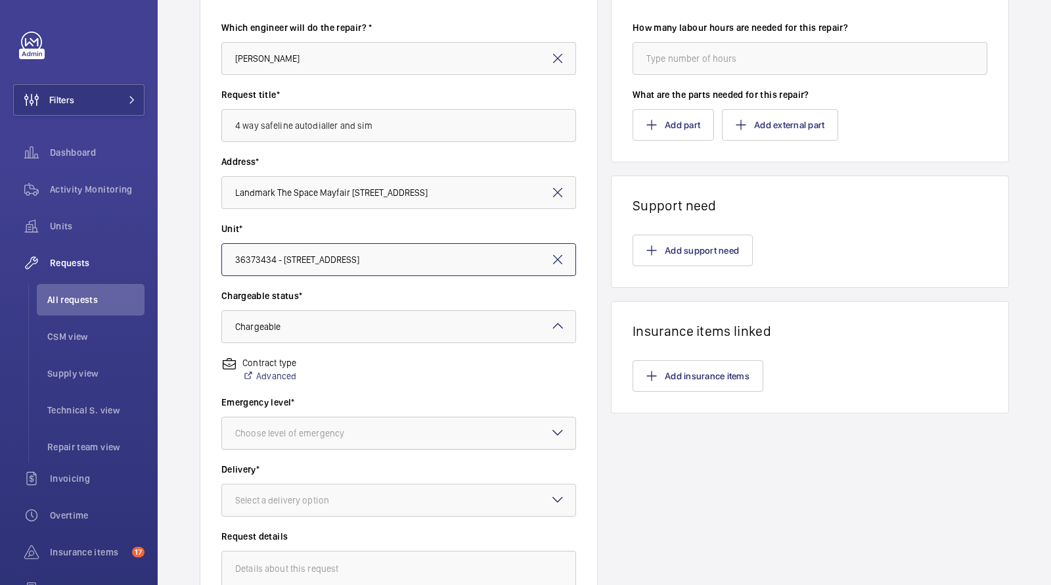
click at [300, 440] on div at bounding box center [399, 433] width 354 height 32
click at [282, 478] on span "Next visit" at bounding box center [398, 473] width 327 height 13
click at [293, 453] on div "Emergency level* Choose level of emergency × Next visit ×" at bounding box center [398, 429] width 355 height 67
click at [293, 440] on div at bounding box center [399, 433] width 354 height 32
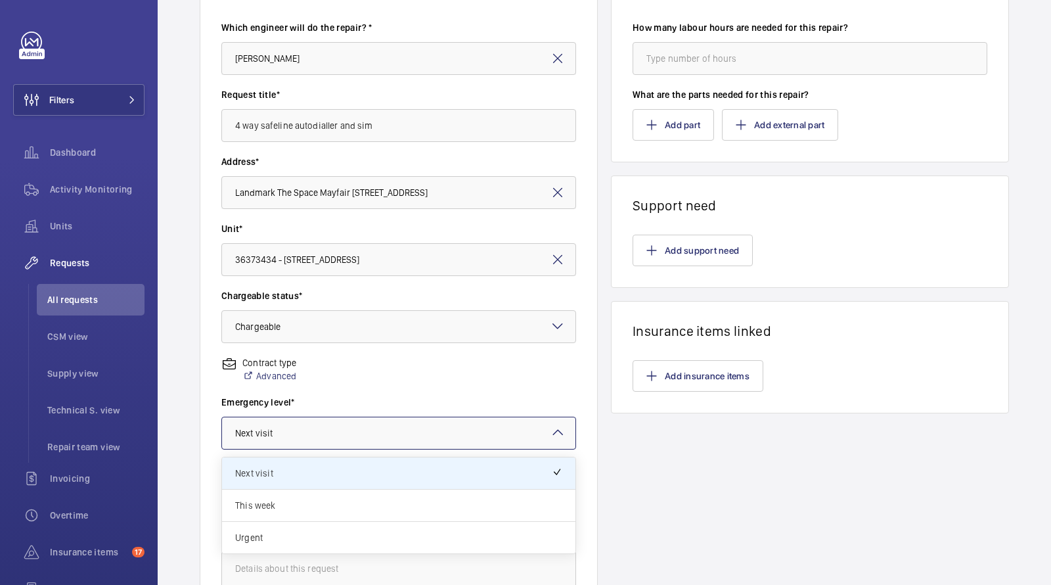
click at [276, 497] on div "This week" at bounding box center [399, 506] width 354 height 32
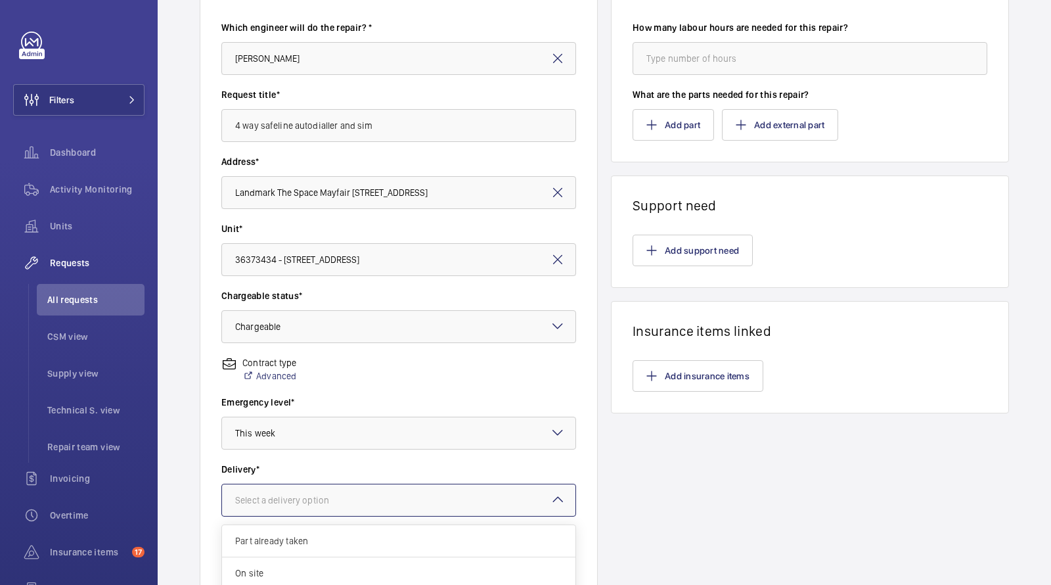
click at [287, 486] on div at bounding box center [399, 500] width 354 height 32
click at [286, 554] on span "London office" at bounding box center [398, 558] width 327 height 13
click at [302, 485] on div at bounding box center [399, 500] width 354 height 32
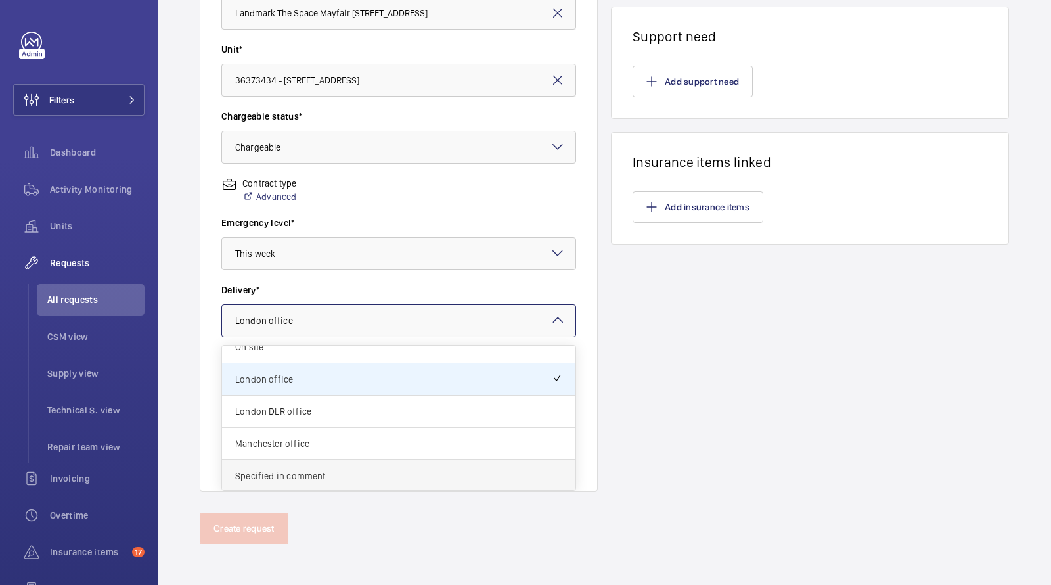
click at [292, 469] on span "Specified in comment" at bounding box center [398, 475] width 327 height 13
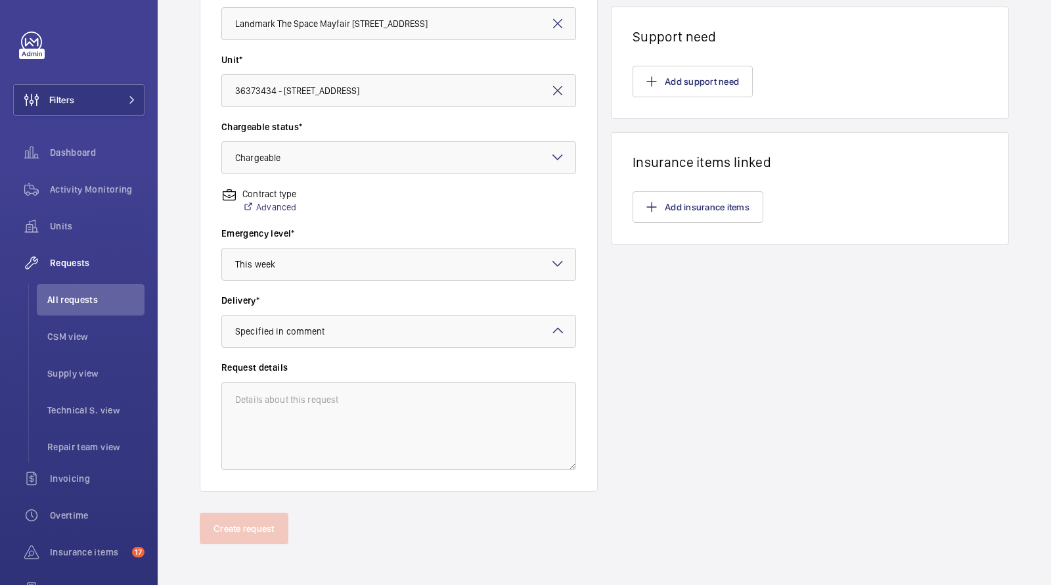
scroll to position [150, 0]
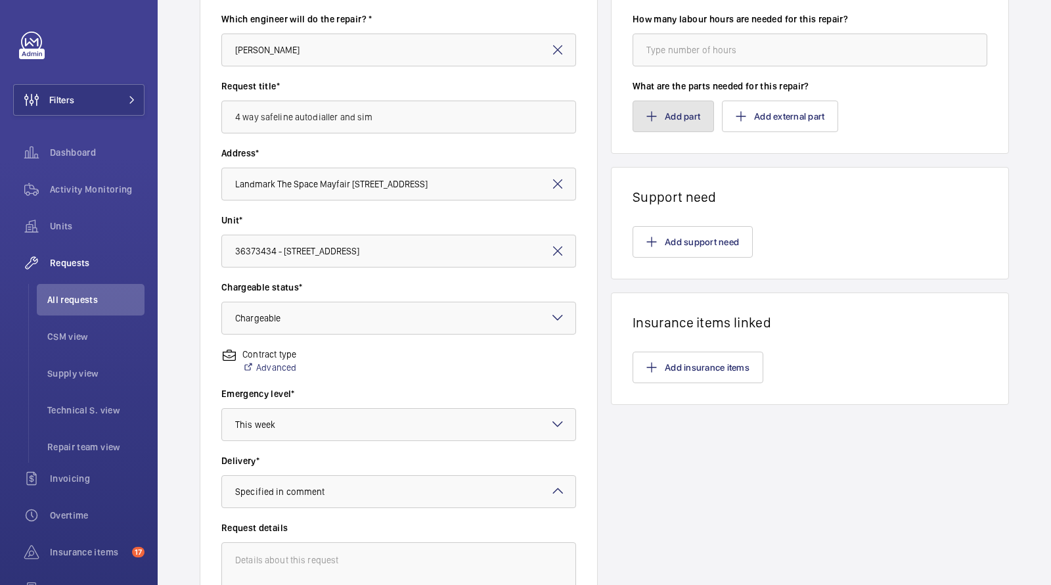
click at [677, 122] on button "Add part" at bounding box center [673, 117] width 81 height 32
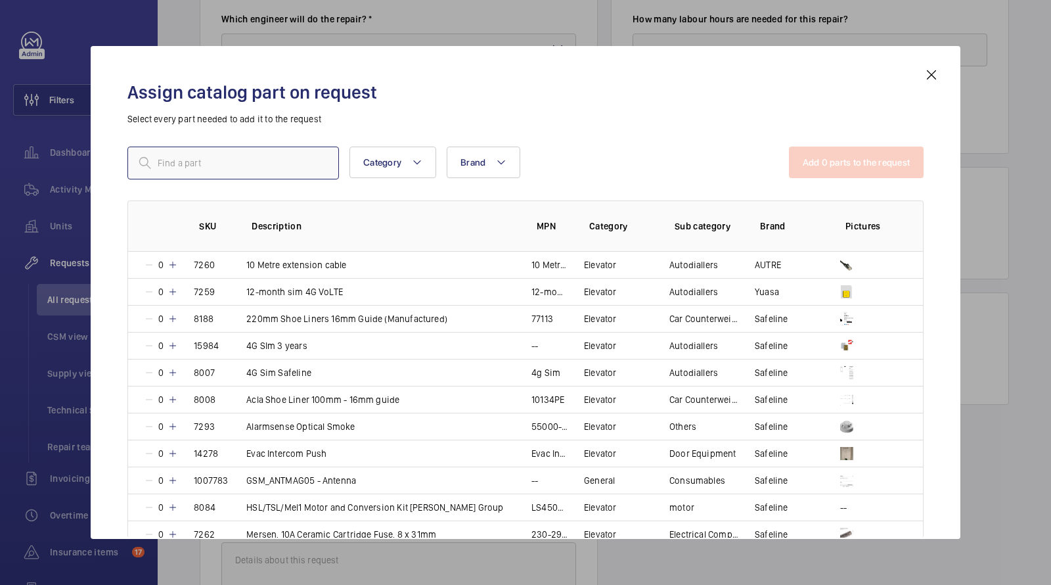
click at [277, 158] on input "text" at bounding box center [233, 163] width 212 height 33
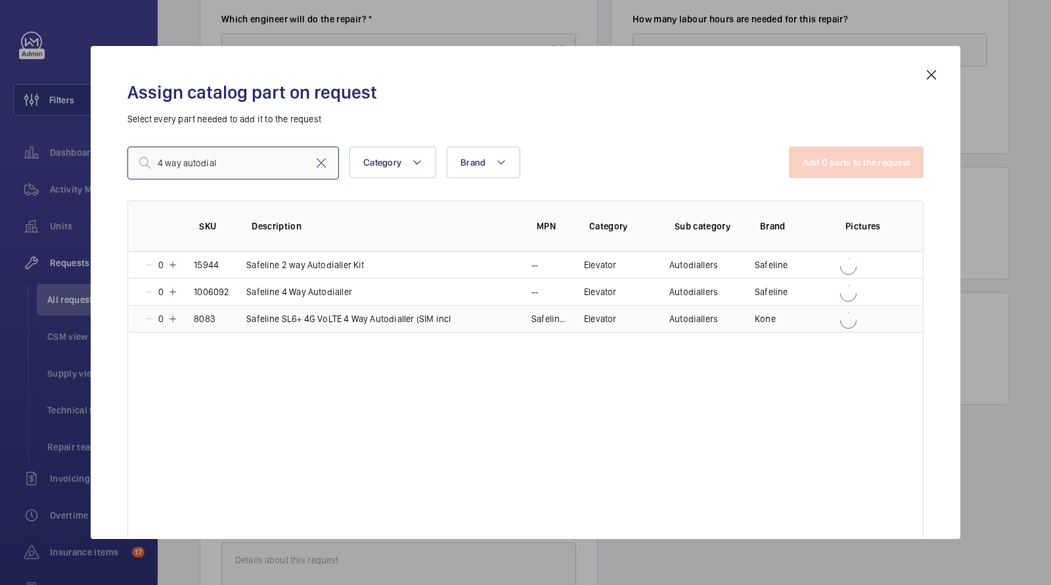
type input "4 way autodial"
click at [418, 321] on p "Safeline SL6+ 4G VoLTE 4 Way Autodialler (SIM incl" at bounding box center [348, 318] width 204 height 13
click at [823, 165] on button "Add 1 parts to the request" at bounding box center [857, 163] width 133 height 32
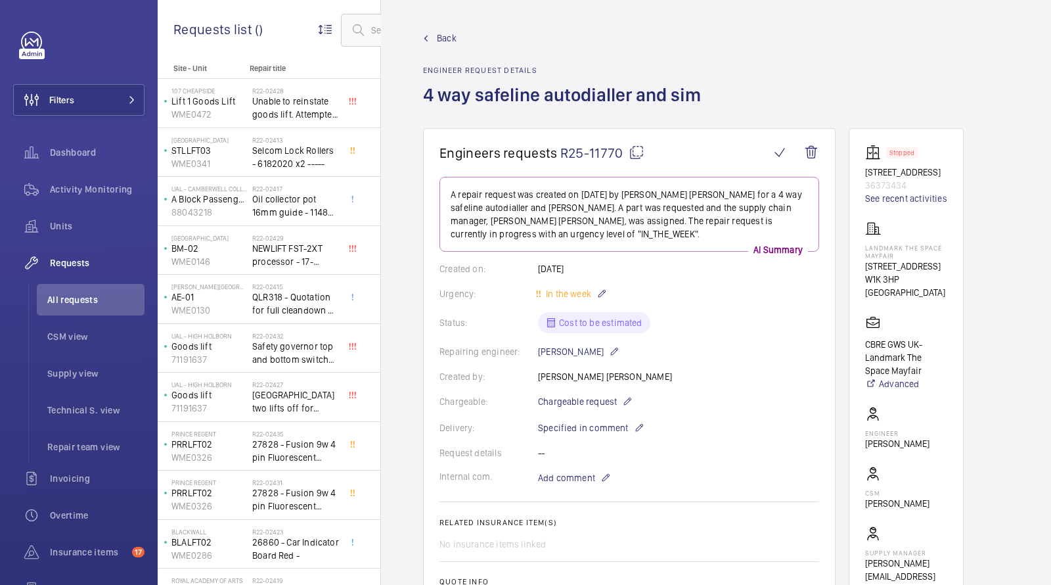
click at [74, 284] on ul "All requests CSM view Supply view Technical S. view Repair team view" at bounding box center [86, 373] width 116 height 179
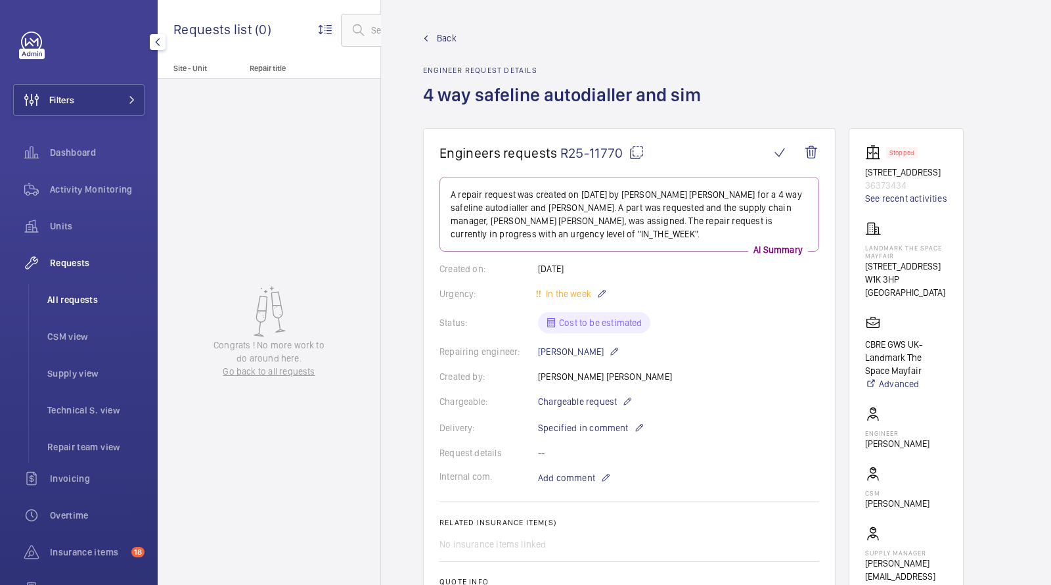
click at [58, 302] on span "All requests" at bounding box center [95, 299] width 97 height 13
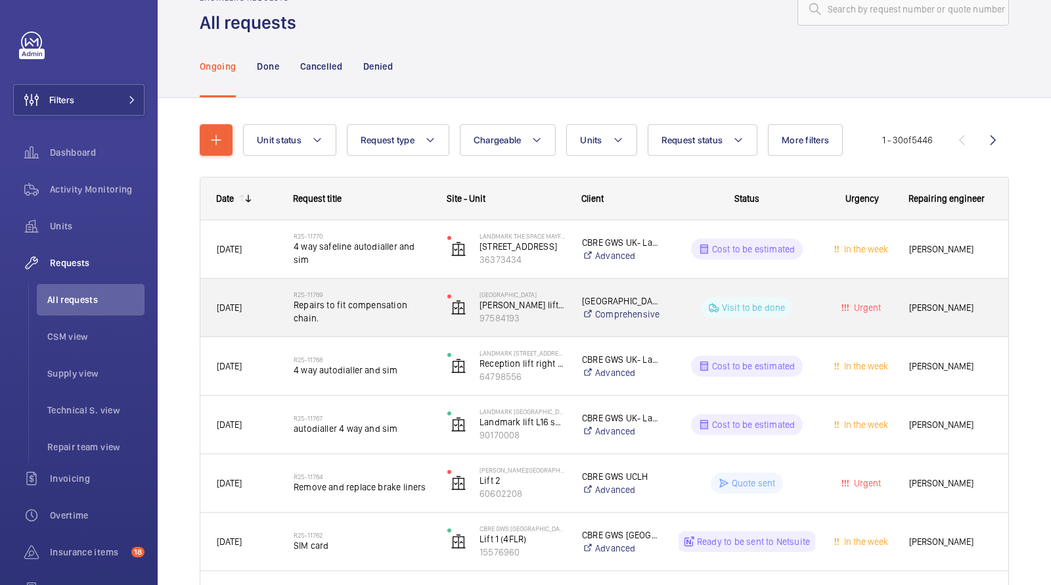
scroll to position [47, 0]
